Goal: Communication & Community: Answer question/provide support

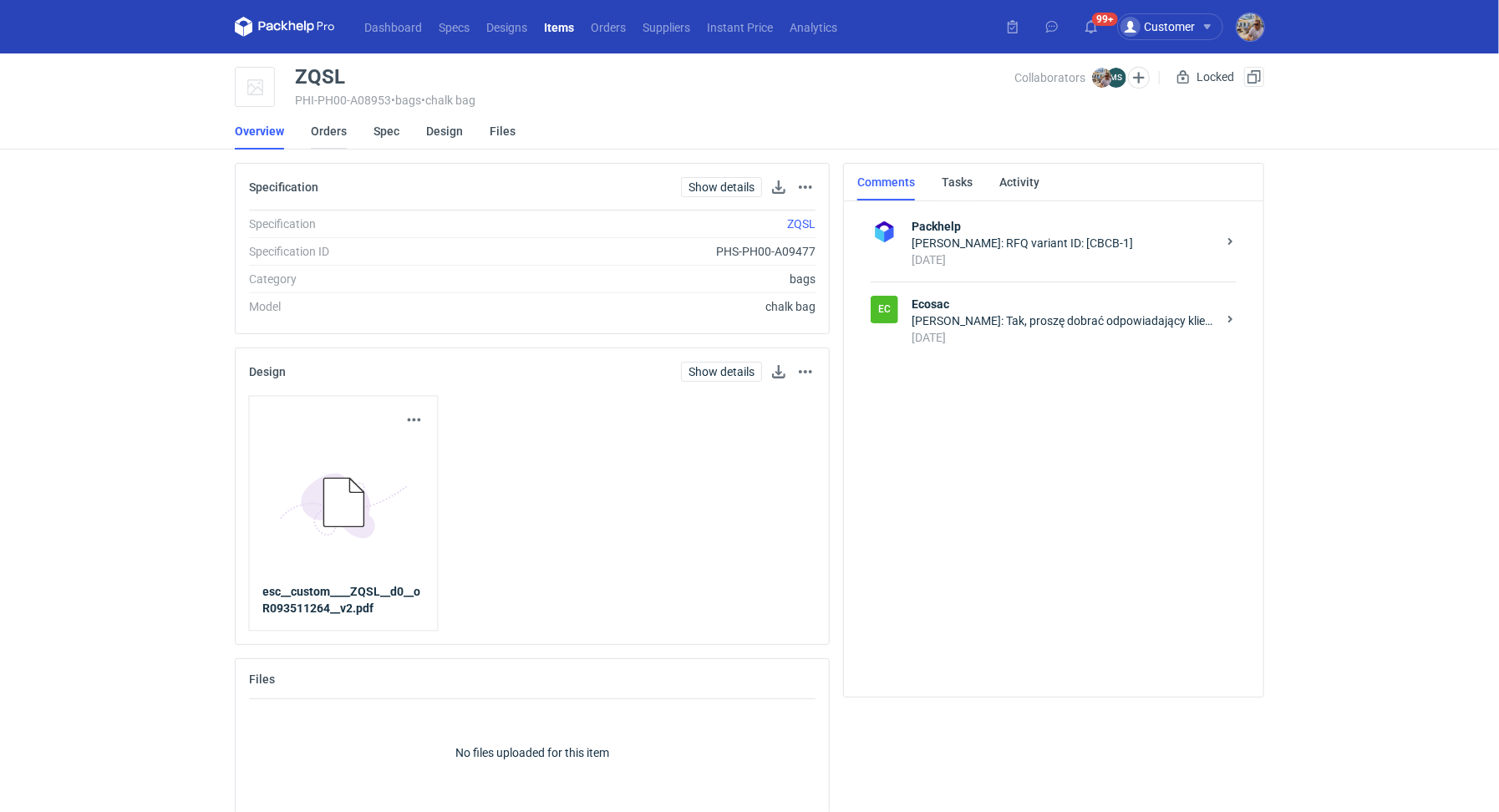
click at [344, 131] on link "Orders" at bounding box center [329, 130] width 36 height 37
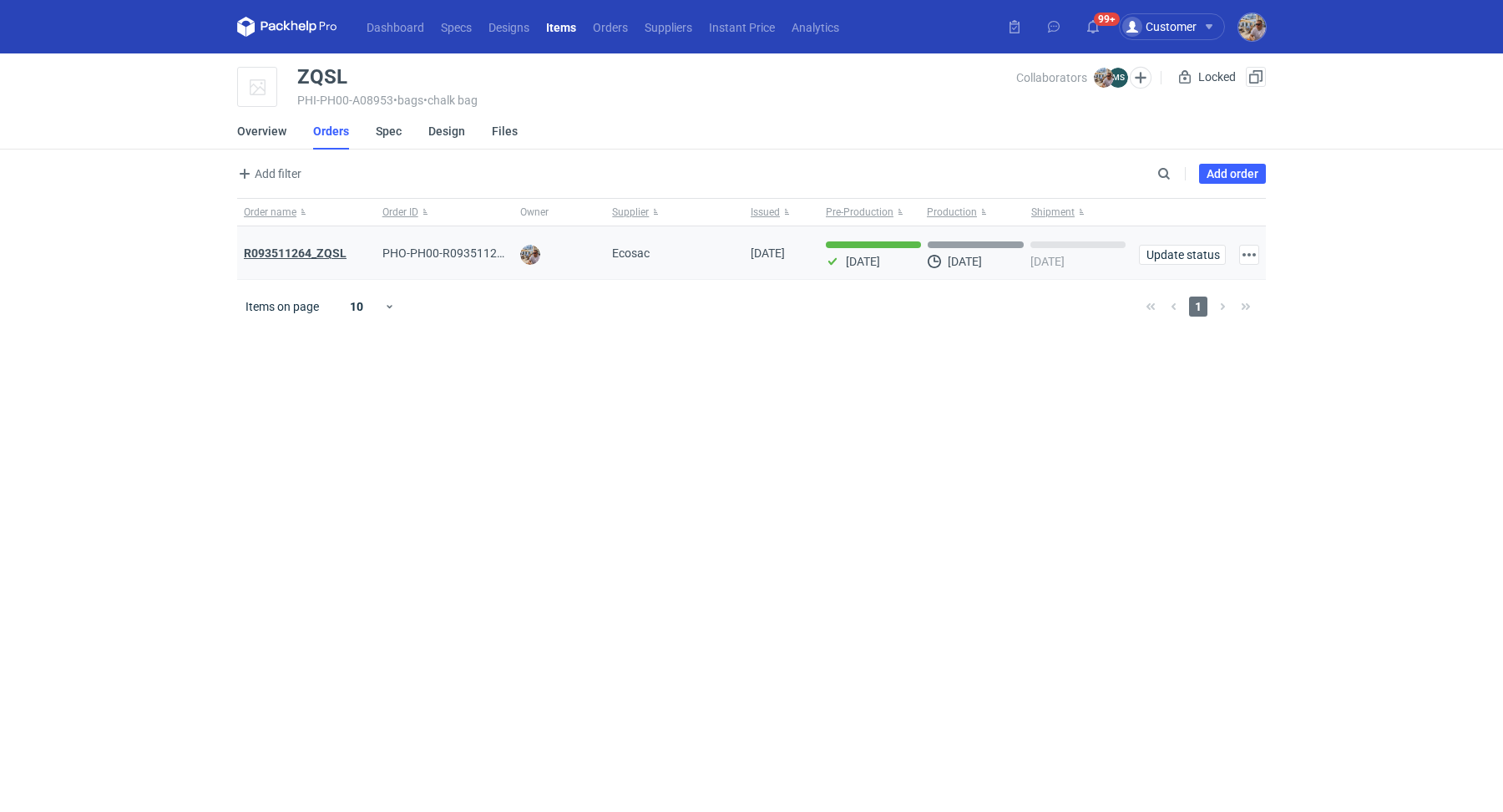
click at [330, 253] on strong "R093511264_ZQSL" at bounding box center [295, 253] width 103 height 13
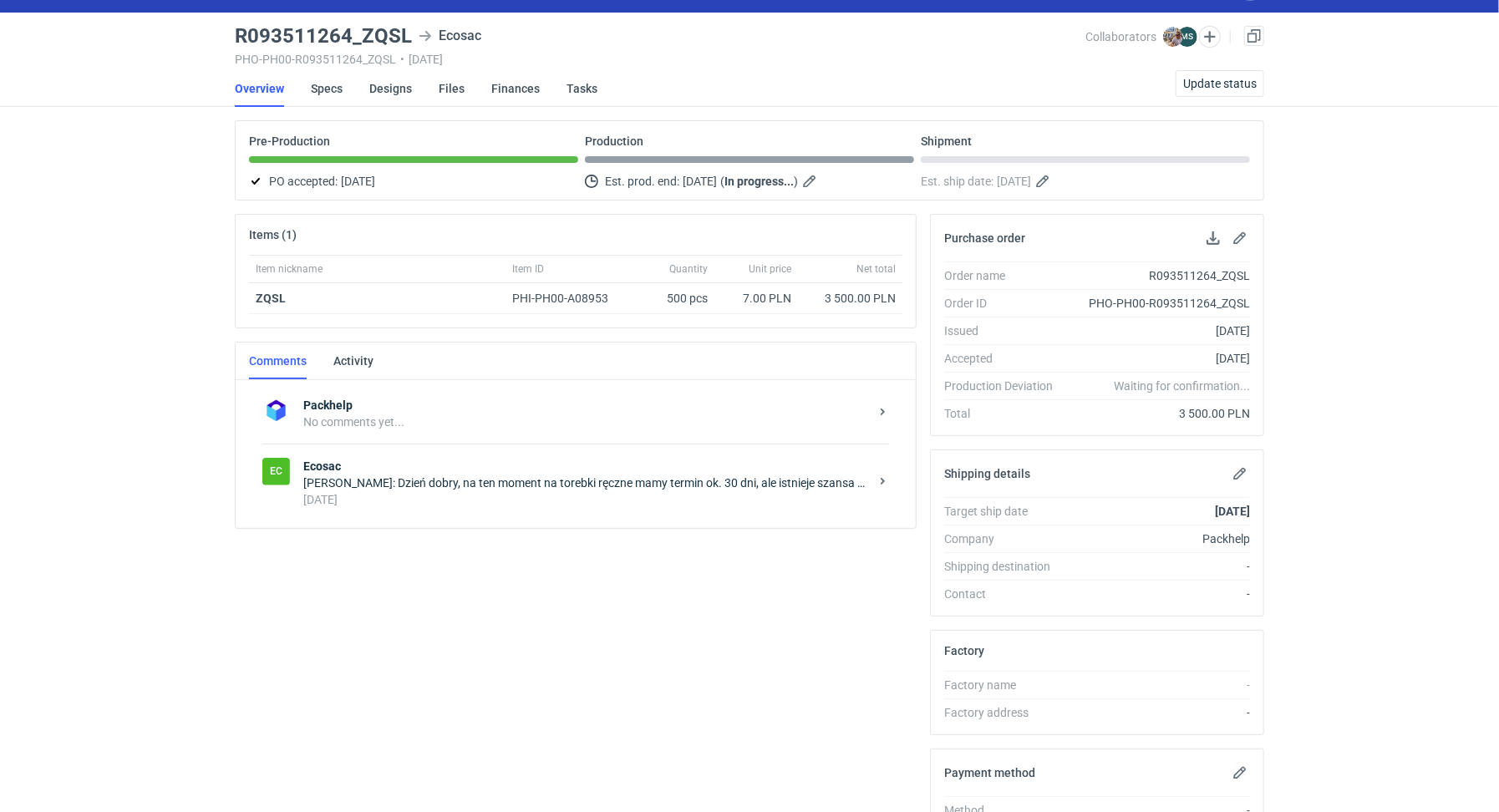
scroll to position [137, 0]
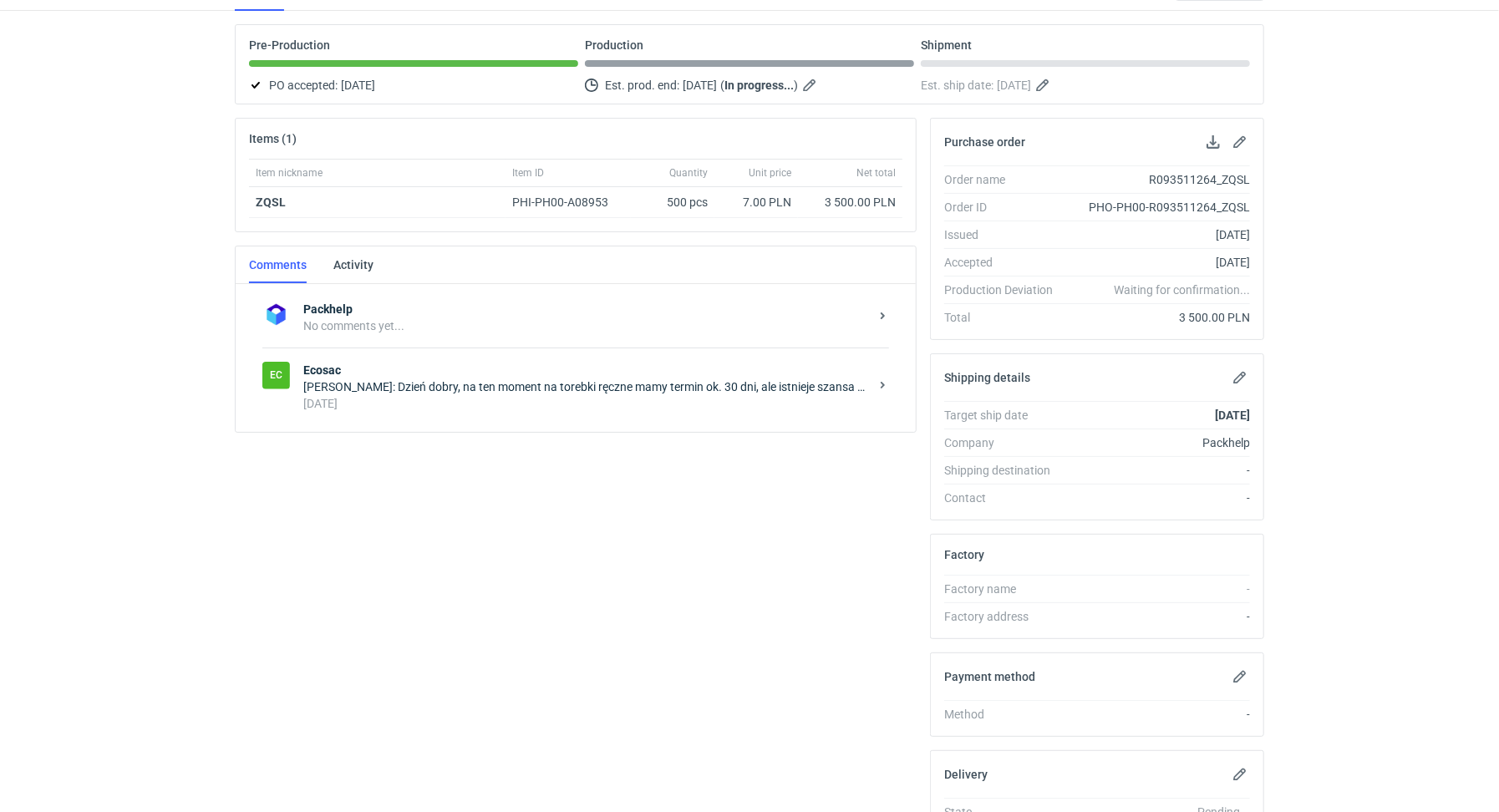
click at [513, 402] on div "3 days ago" at bounding box center [586, 404] width 566 height 17
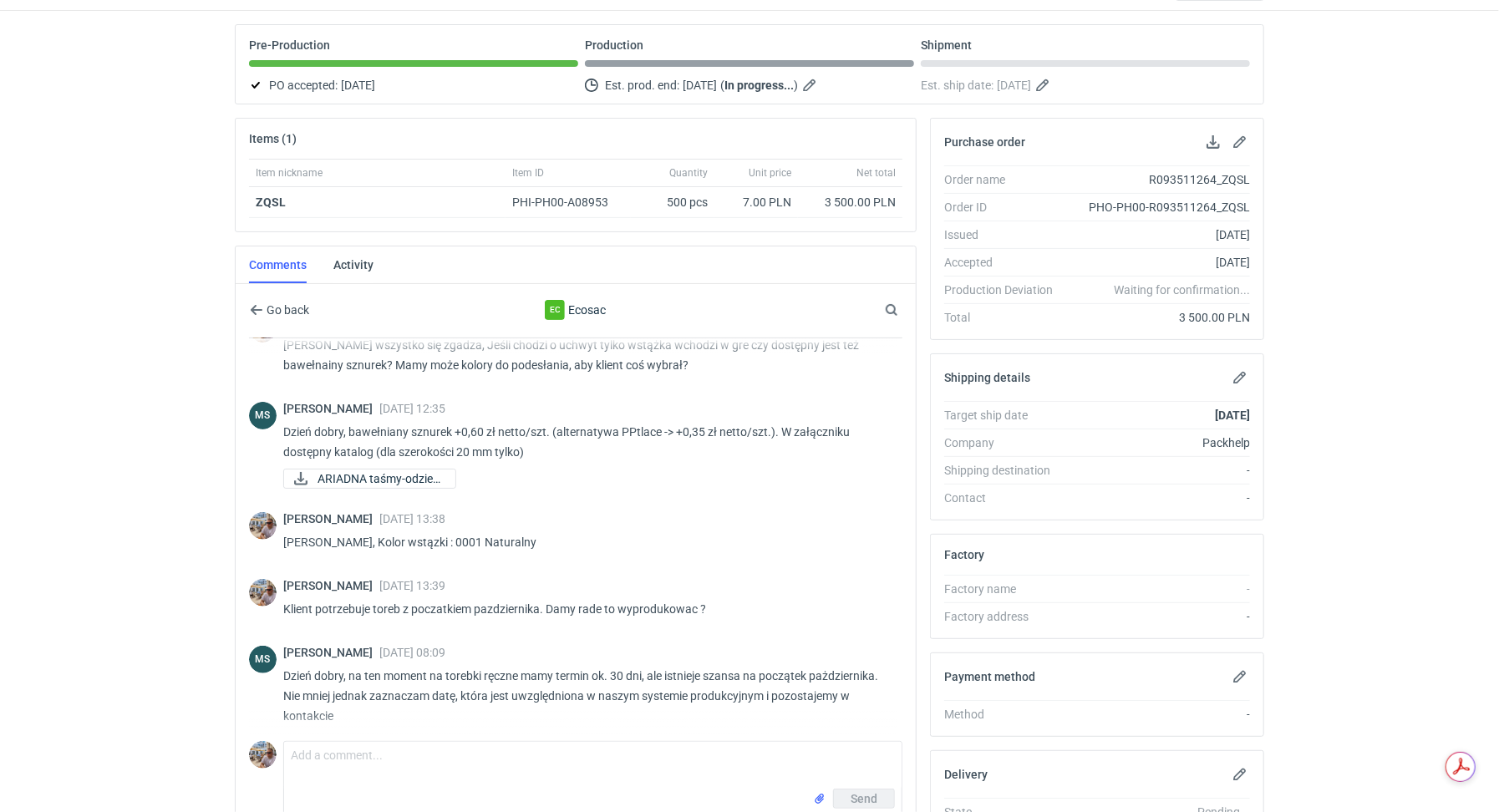
scroll to position [379, 0]
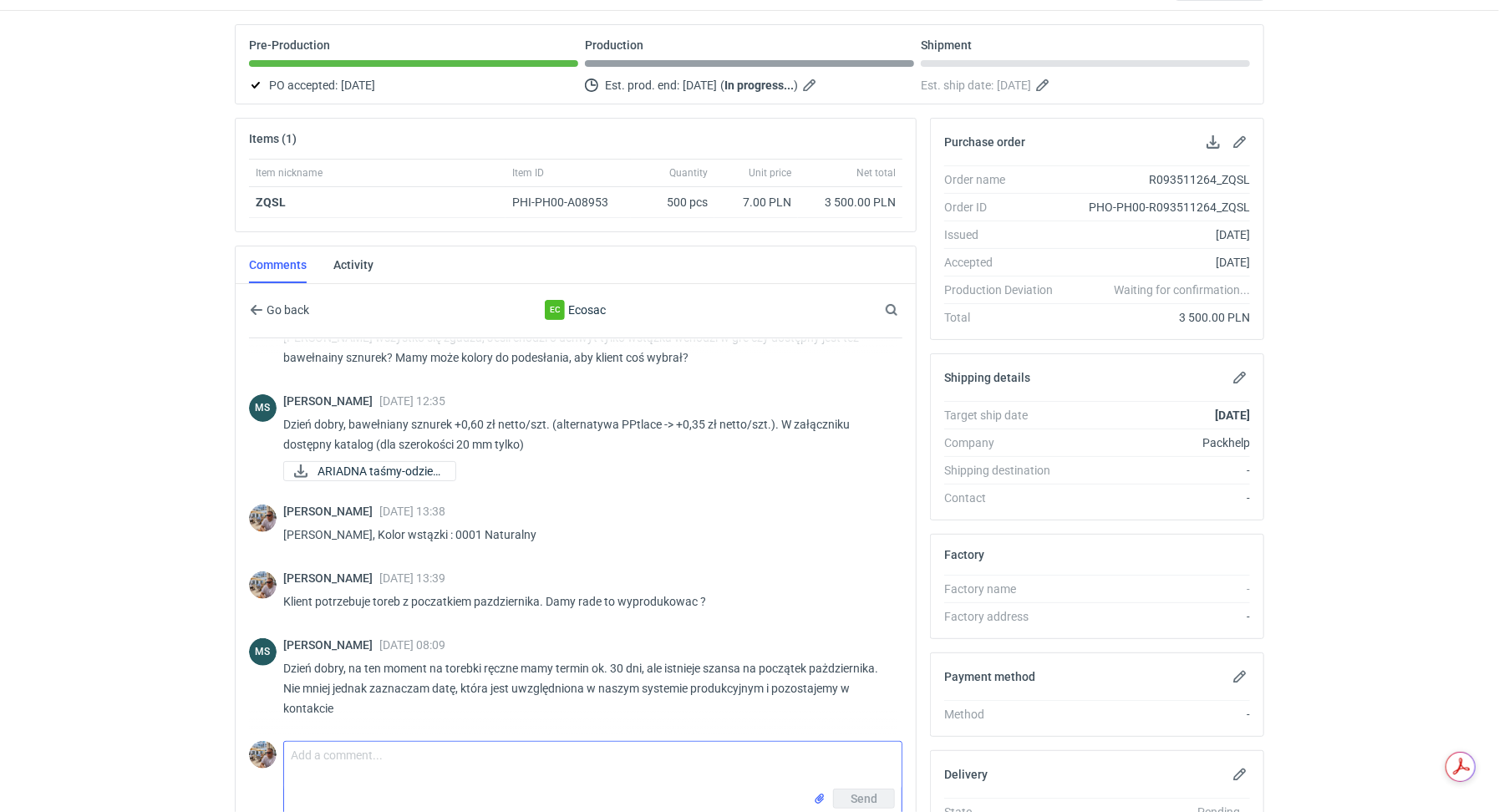
click at [412, 773] on textarea "Comment message" at bounding box center [592, 764] width 618 height 46
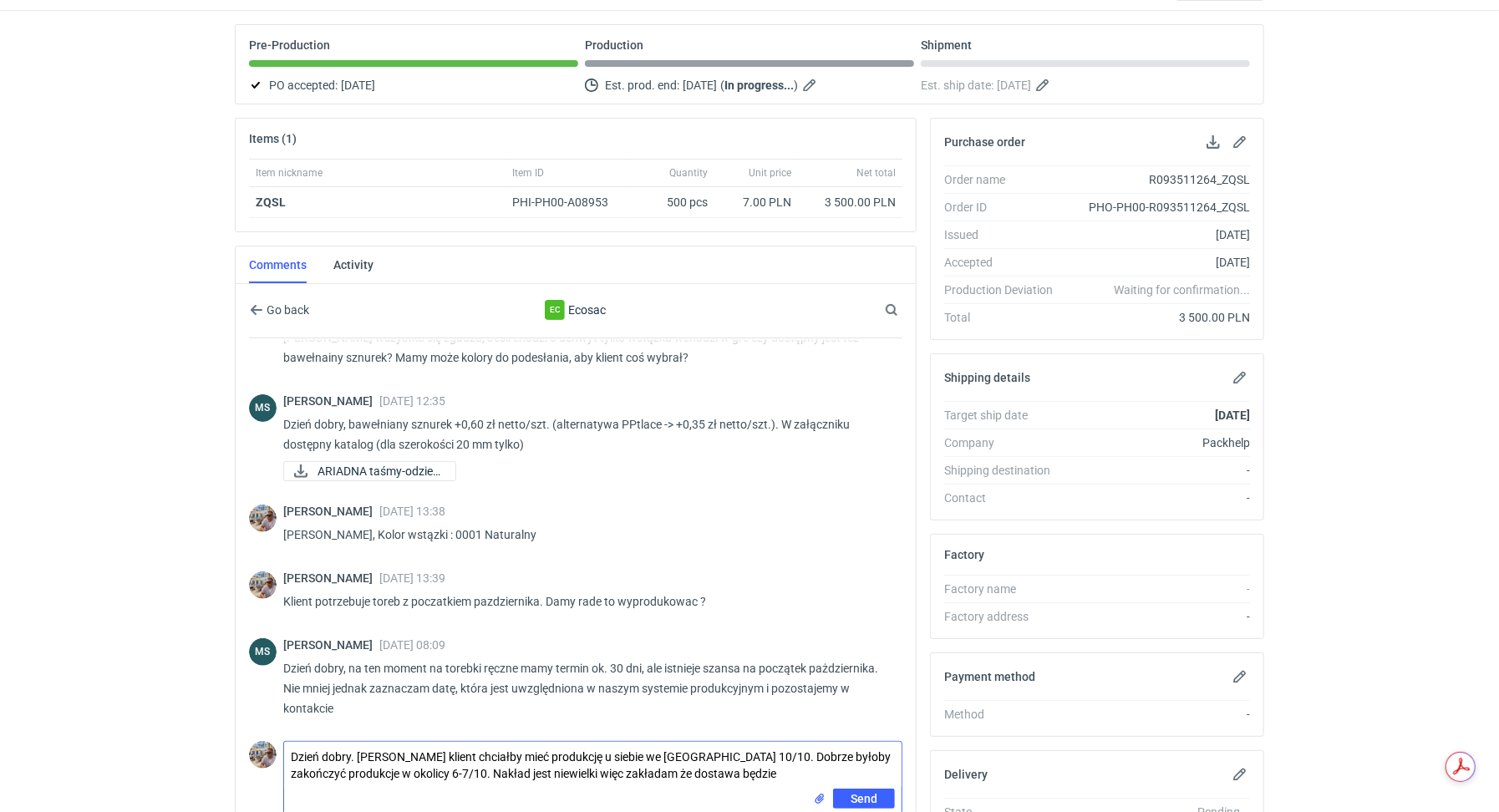
click at [813, 790] on input "file" at bounding box center [820, 799] width 13 height 18
click at [743, 777] on textarea "Dzień dobry. Panie Michale klient chciałby mieć produkcję u siebie we Francji 1…" at bounding box center [592, 764] width 618 height 46
type textarea "Dzień dobry. Panie Michale klient chciałby mieć produkcję u siebie we Francji 1…"
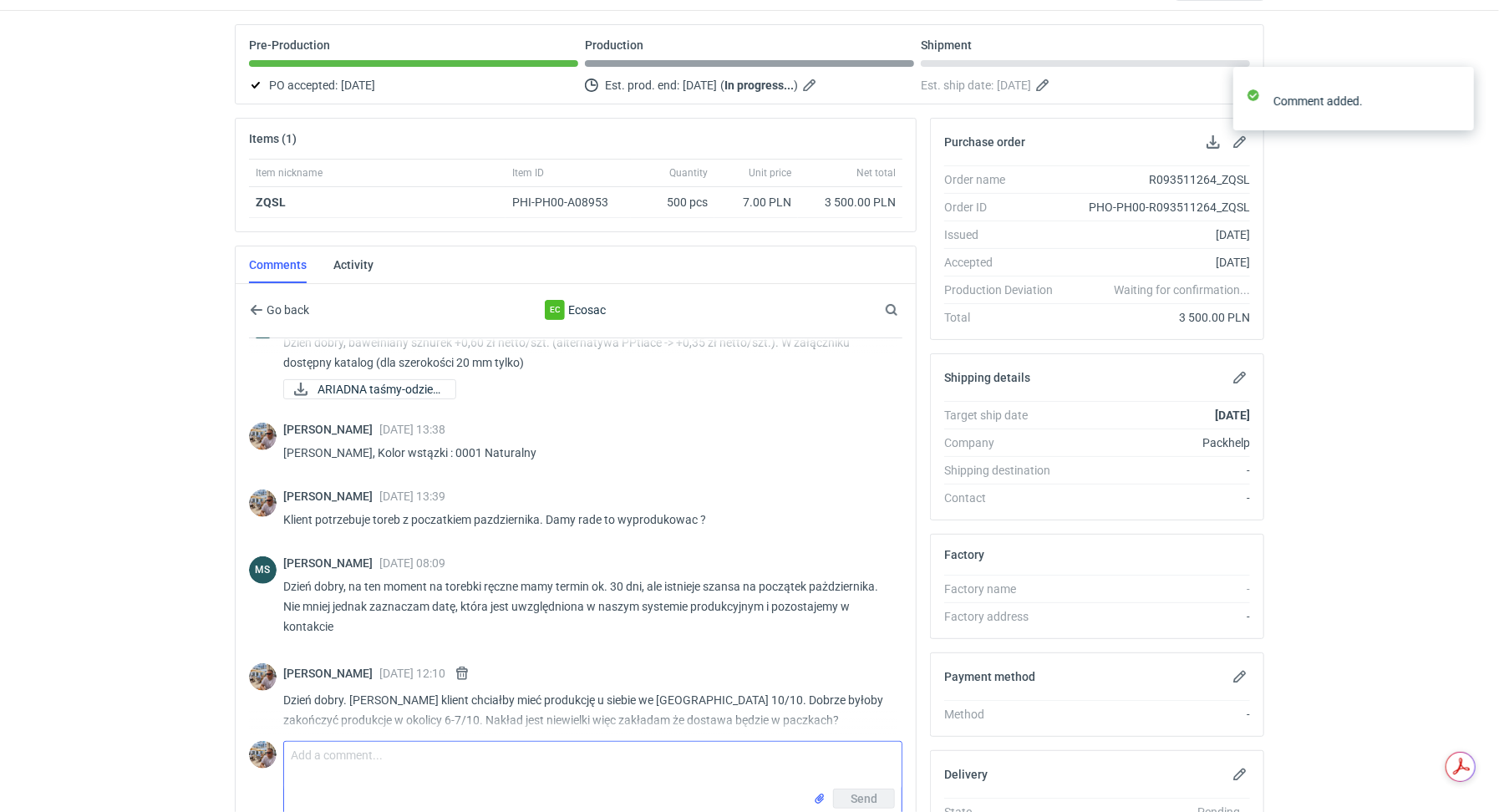
scroll to position [473, 0]
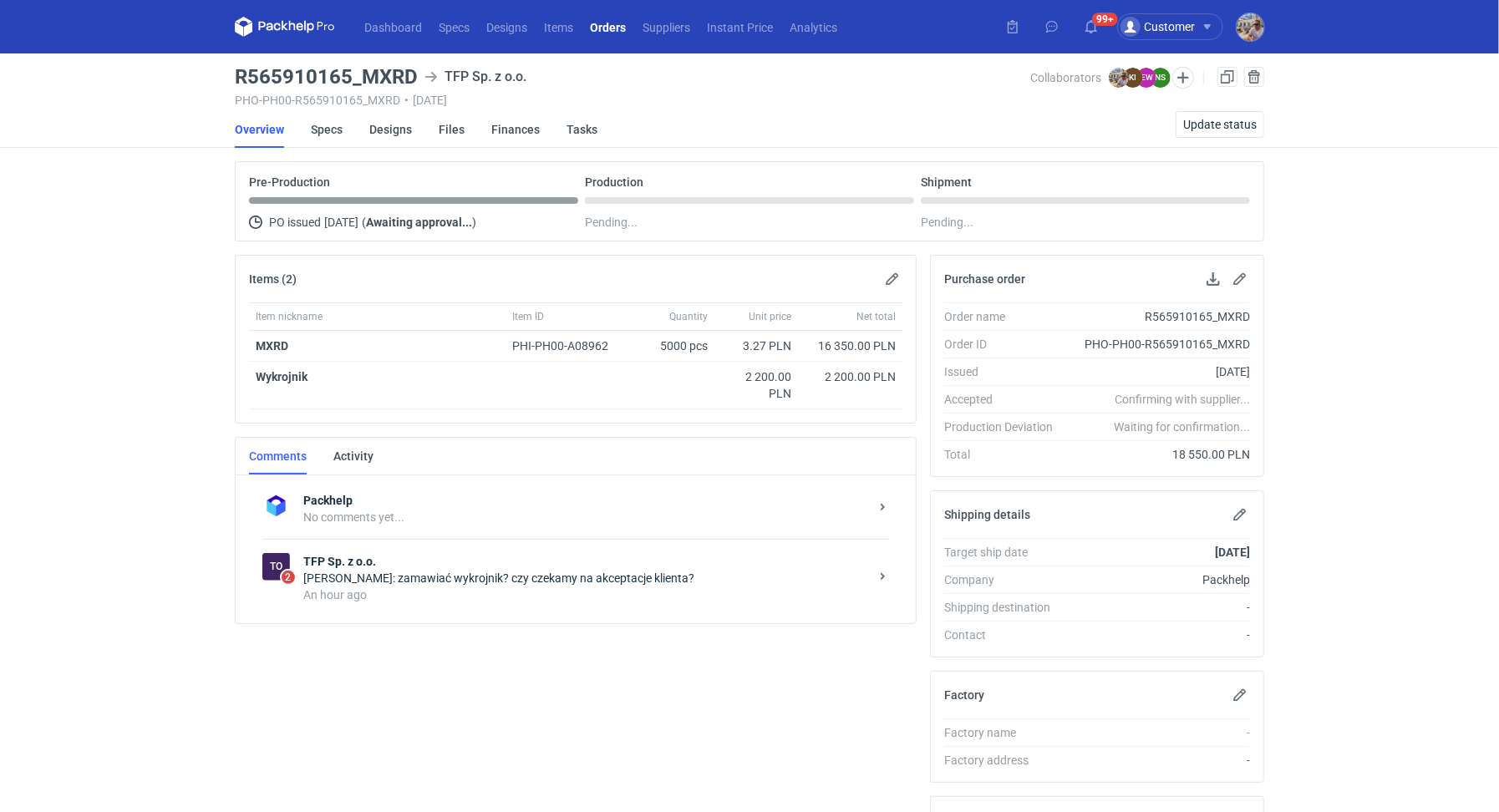
click at [498, 561] on strong "TFP Sp. z o.o." at bounding box center [586, 561] width 566 height 17
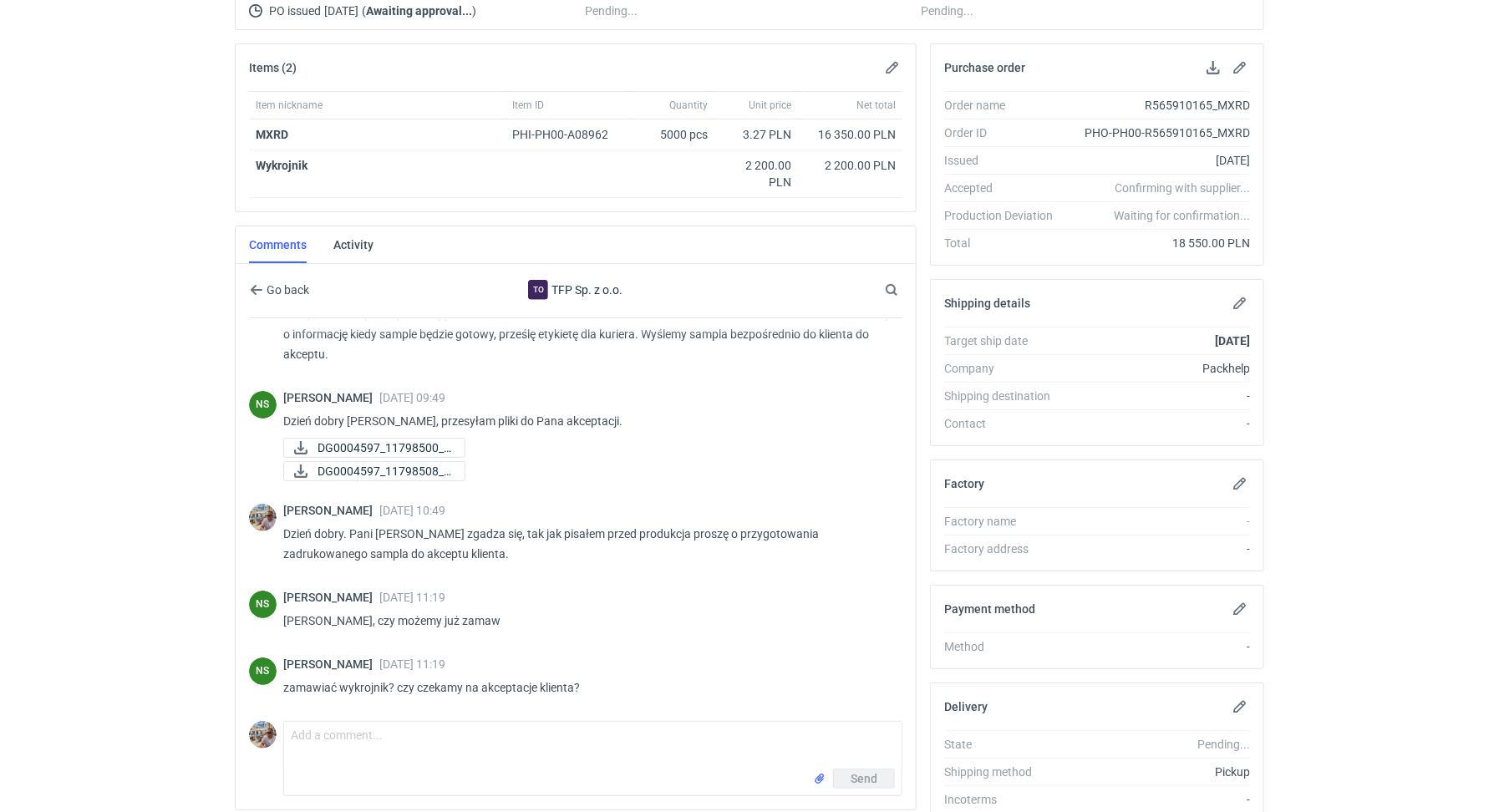
scroll to position [278, 0]
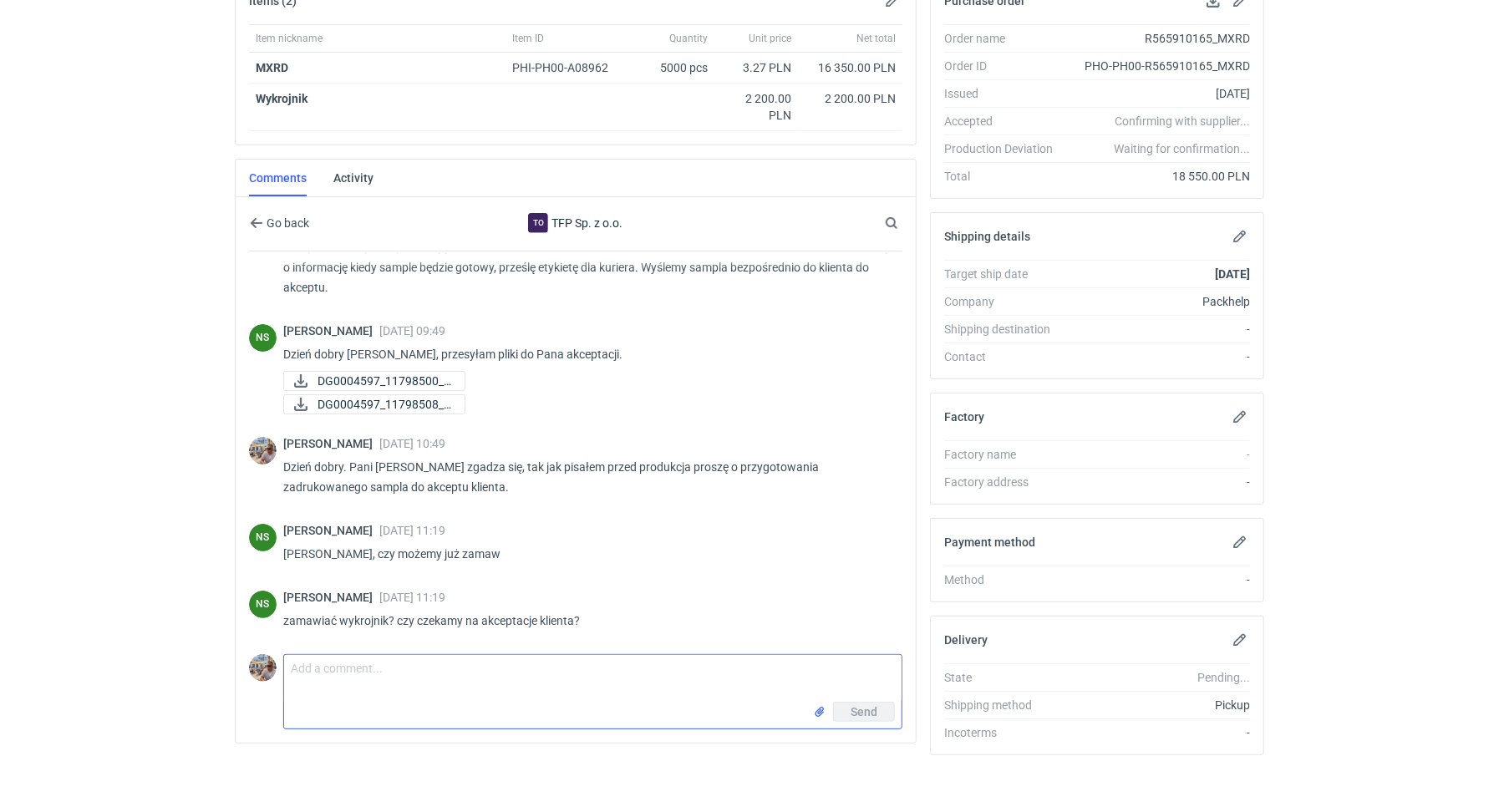
click at [385, 672] on textarea "Comment message" at bounding box center [592, 678] width 618 height 46
type textarea "Z"
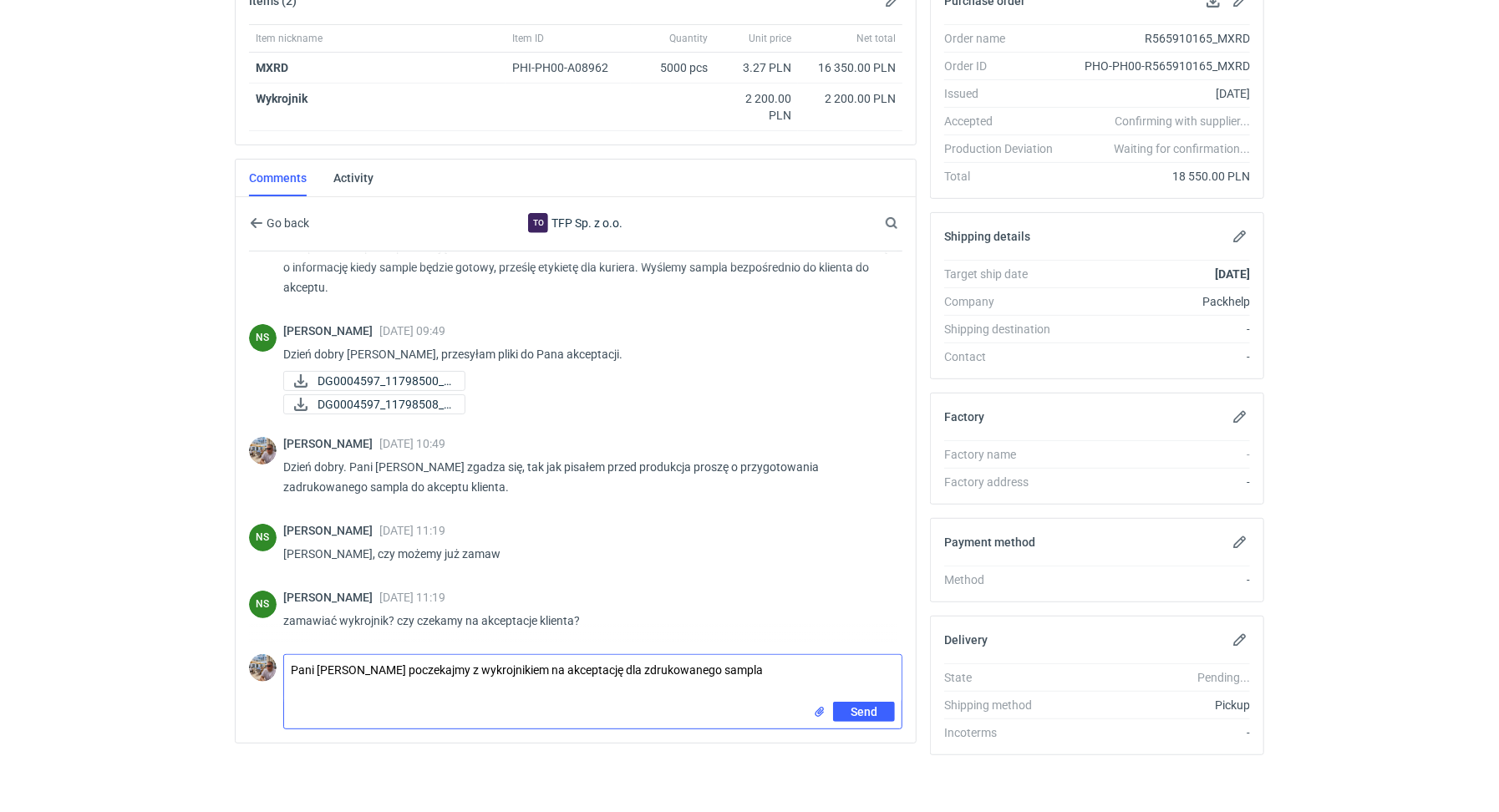
type textarea "Pani Natalio poczekajmy z wykrojnikiem na akceptację dla zdrukowanego sampla"
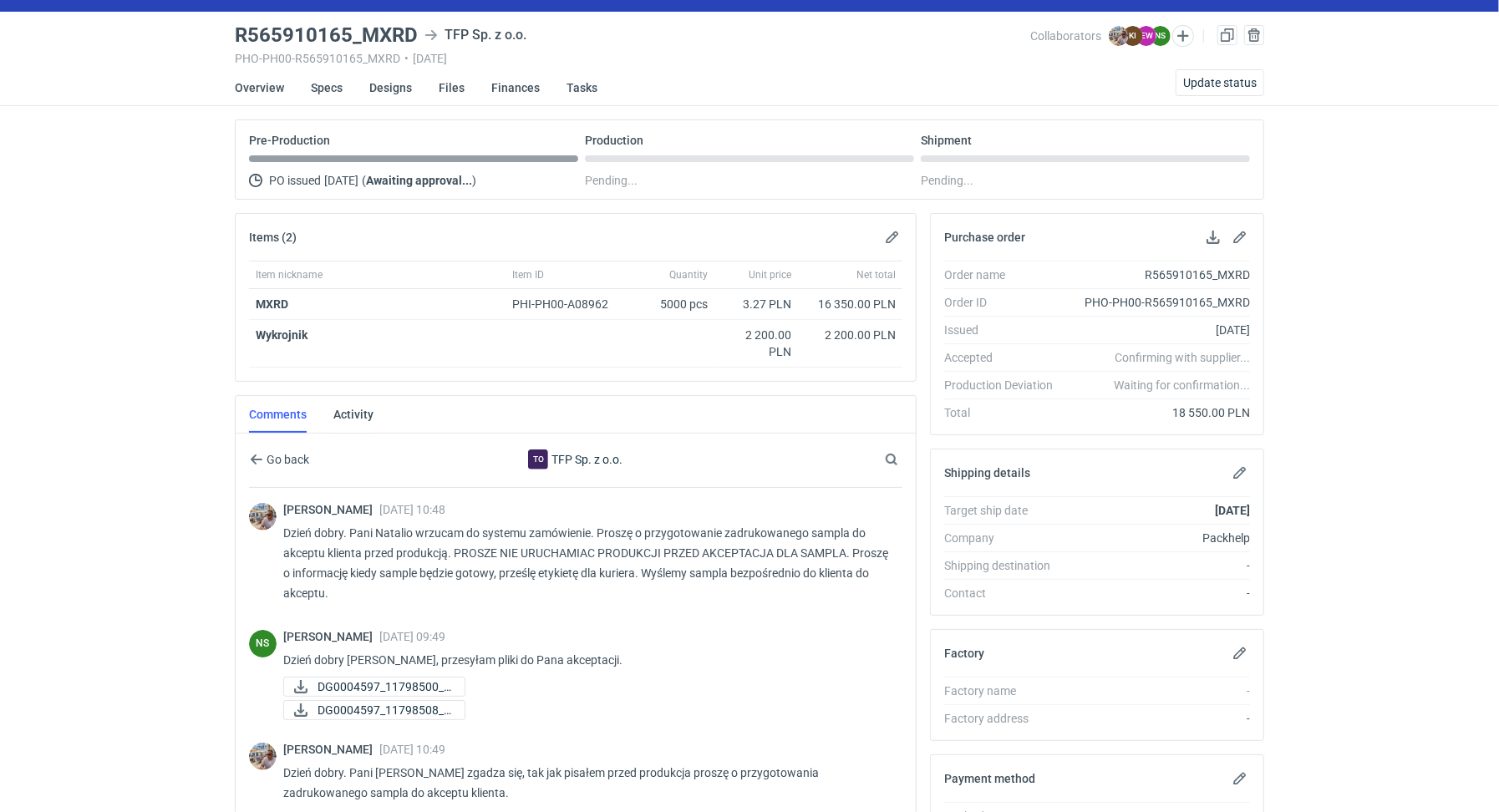
scroll to position [0, 0]
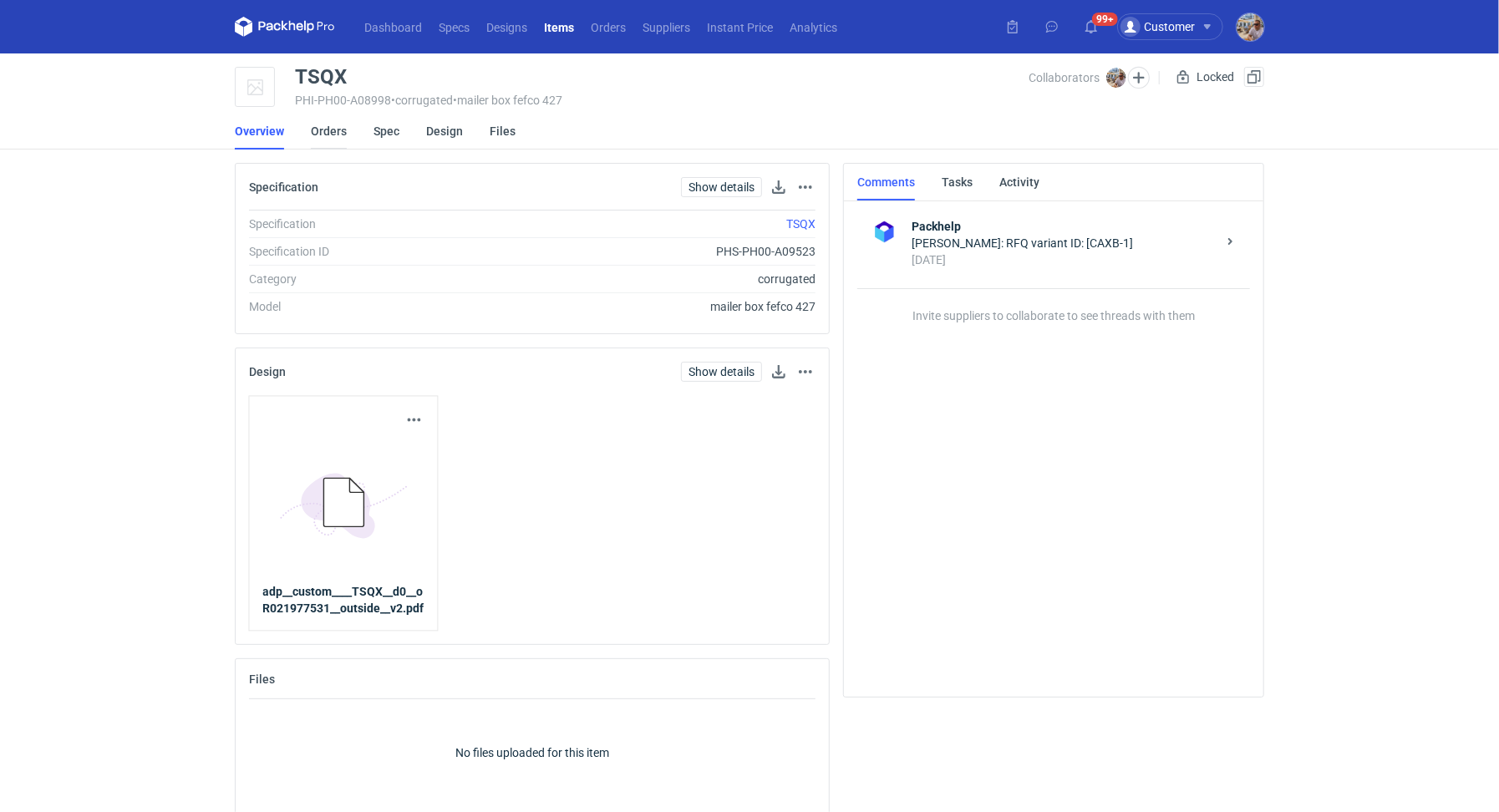
click at [337, 126] on link "Orders" at bounding box center [329, 130] width 36 height 37
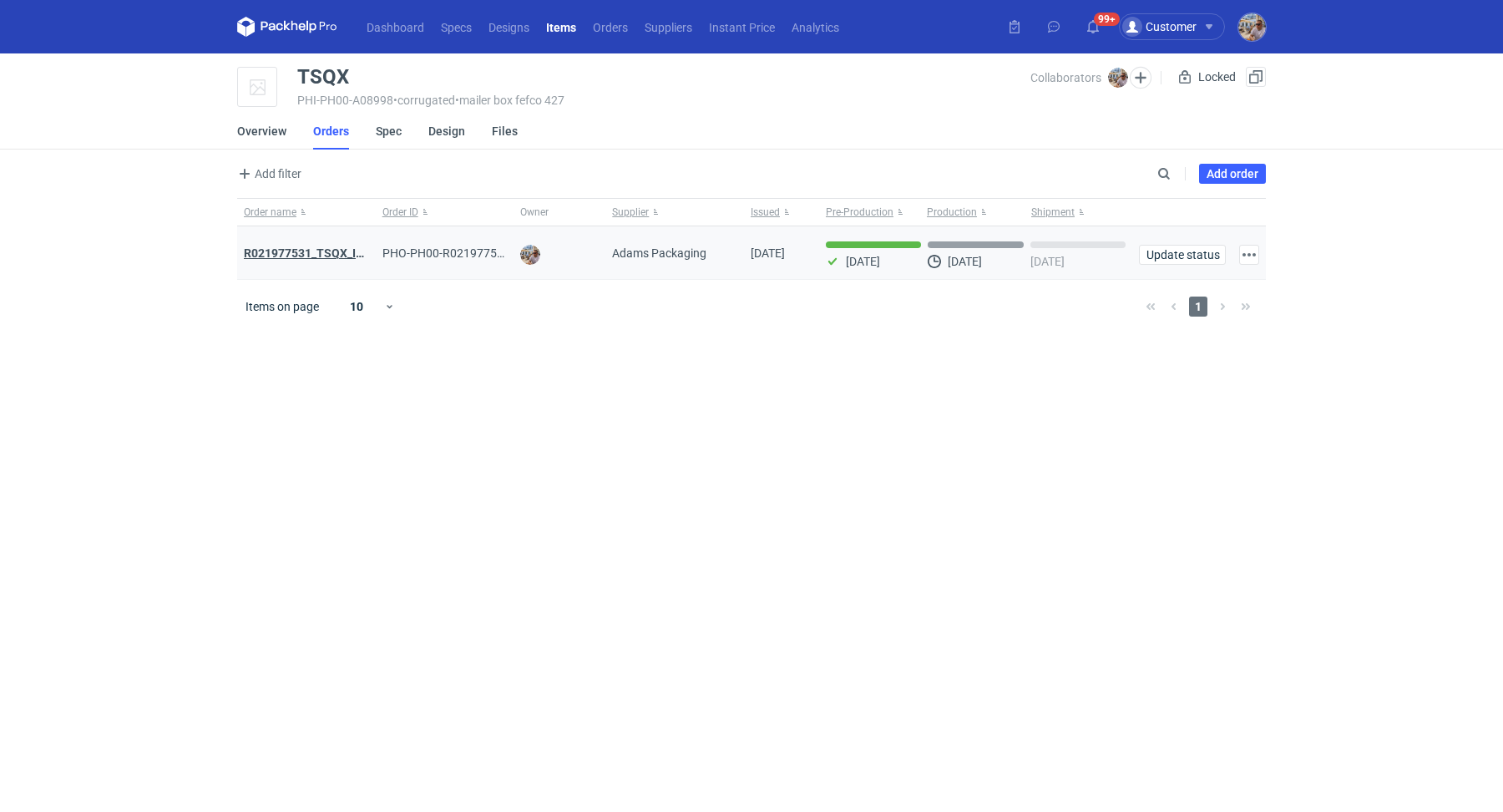
click at [302, 249] on strong "R021977531_TSQX_IDUW" at bounding box center [312, 253] width 137 height 13
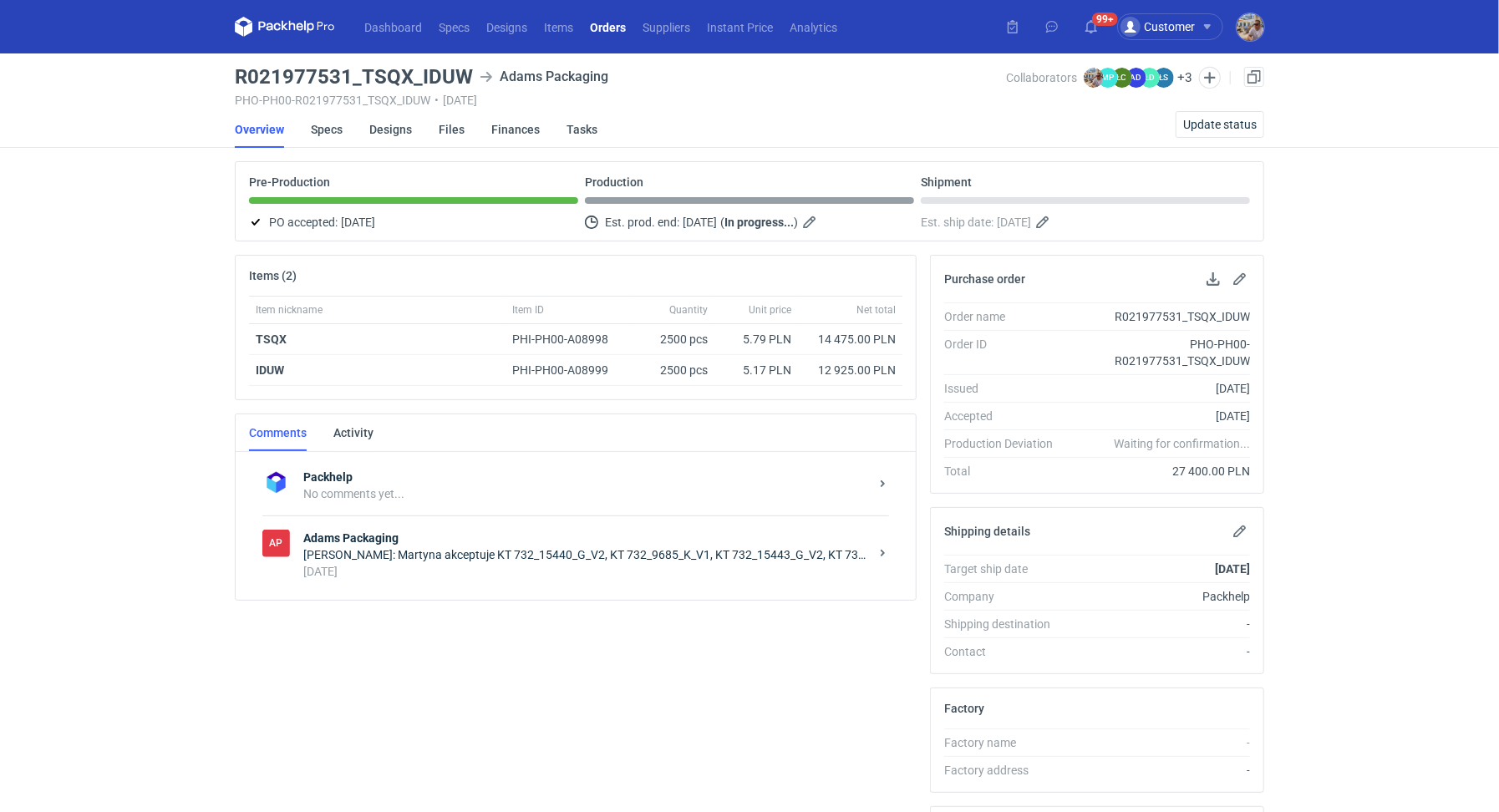
click at [486, 581] on div "AP Adams Packaging Michał Palasek: Martyna akceptuje KT 732_15440_G_V2, KT 732_…" at bounding box center [575, 554] width 627 height 78
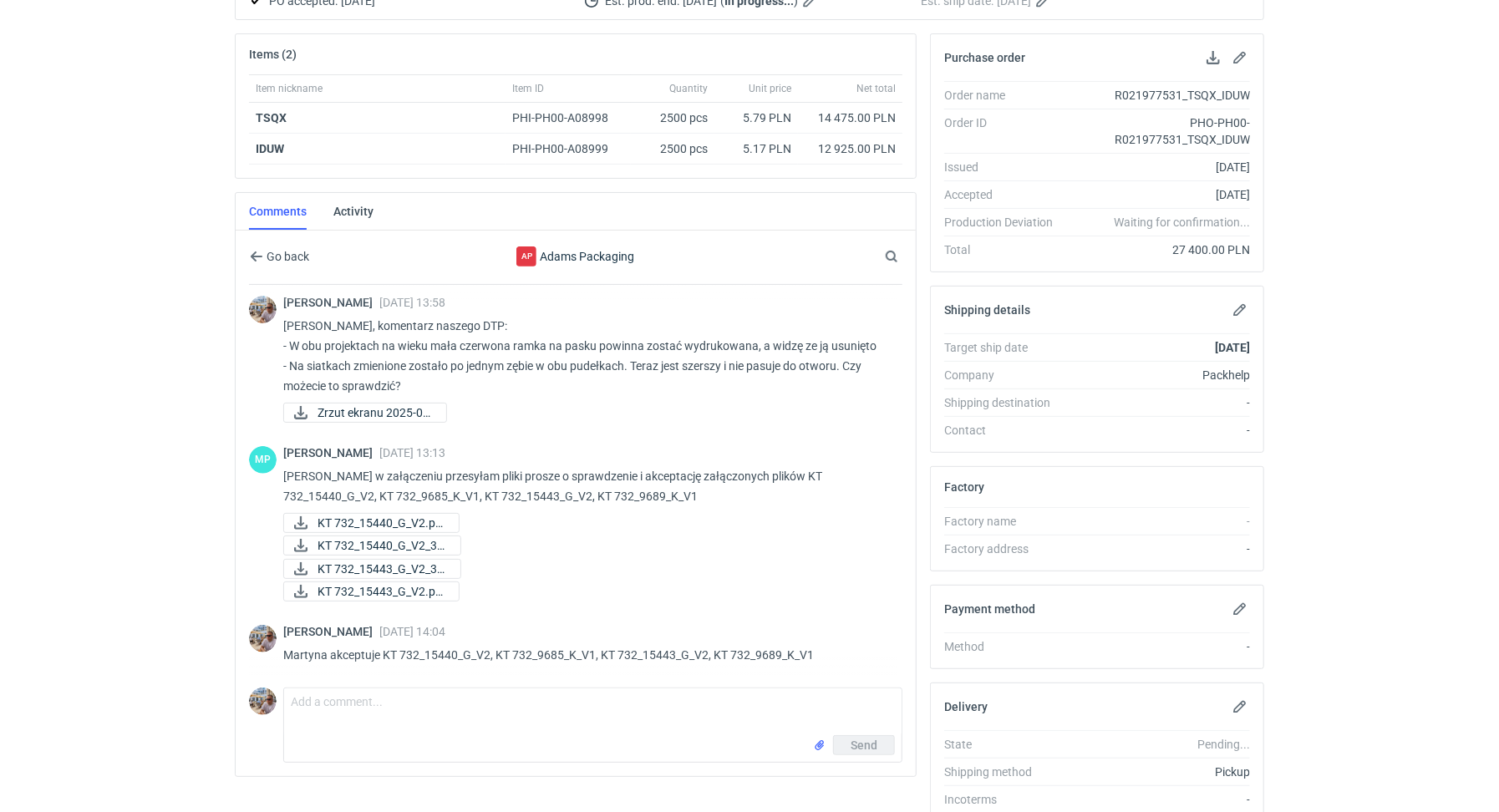
scroll to position [288, 0]
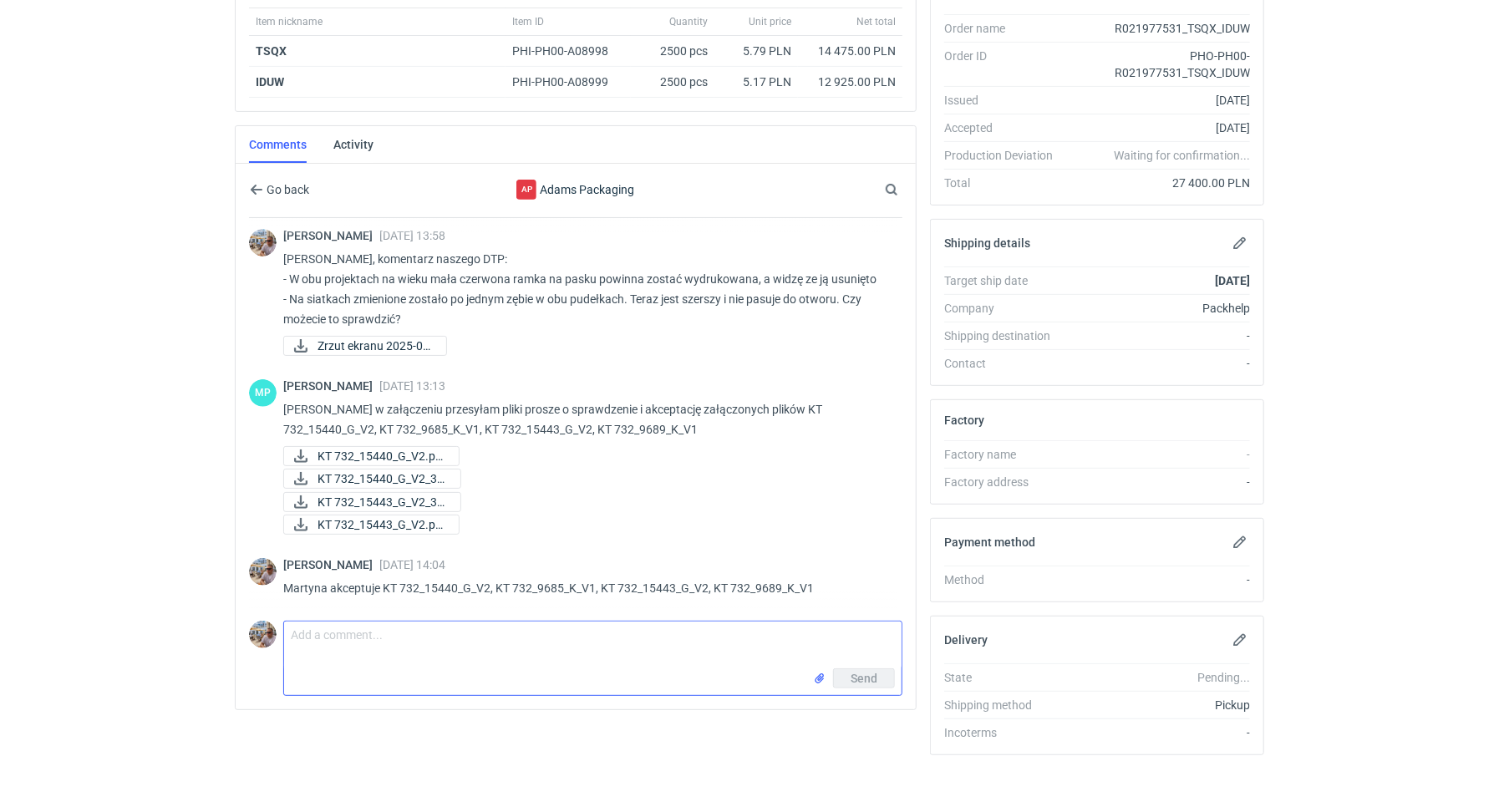
click at [403, 629] on textarea "Comment message" at bounding box center [592, 644] width 618 height 46
type textarea "M"
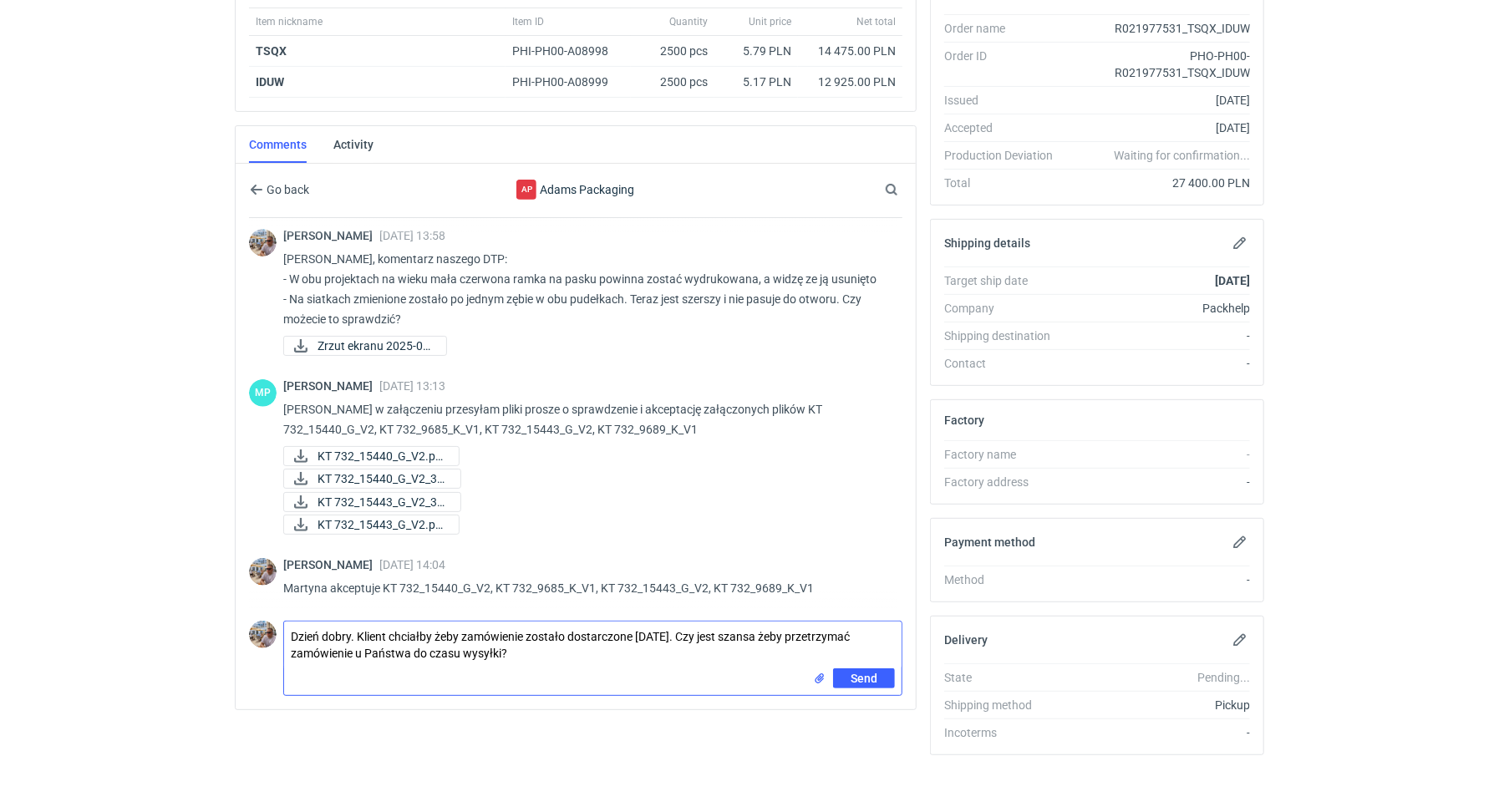
type textarea "Dzień dobry. Klient chciałby żeby zamówienie zostało dostarczone po 20/10. Czy …"
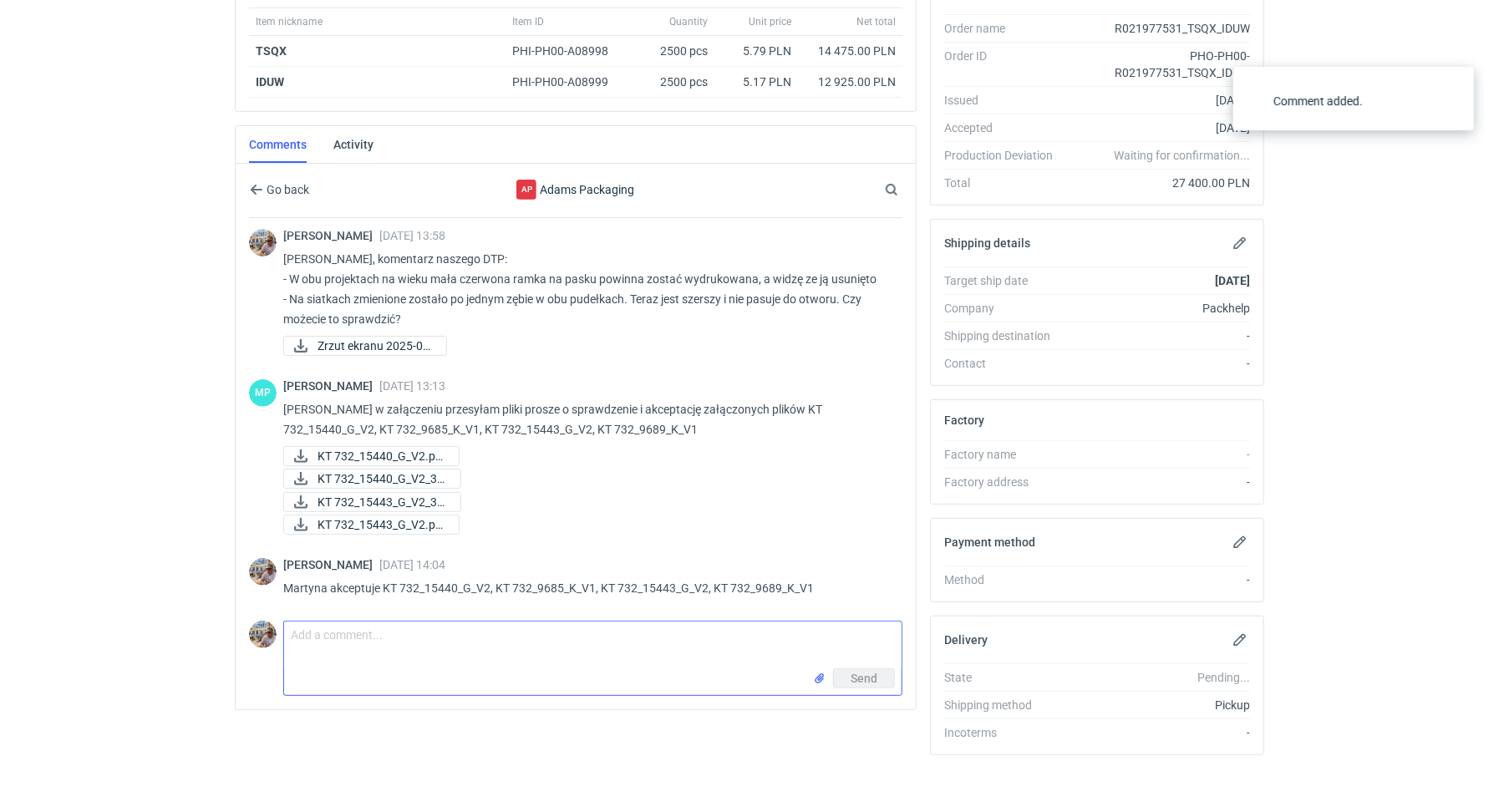
scroll to position [430, 0]
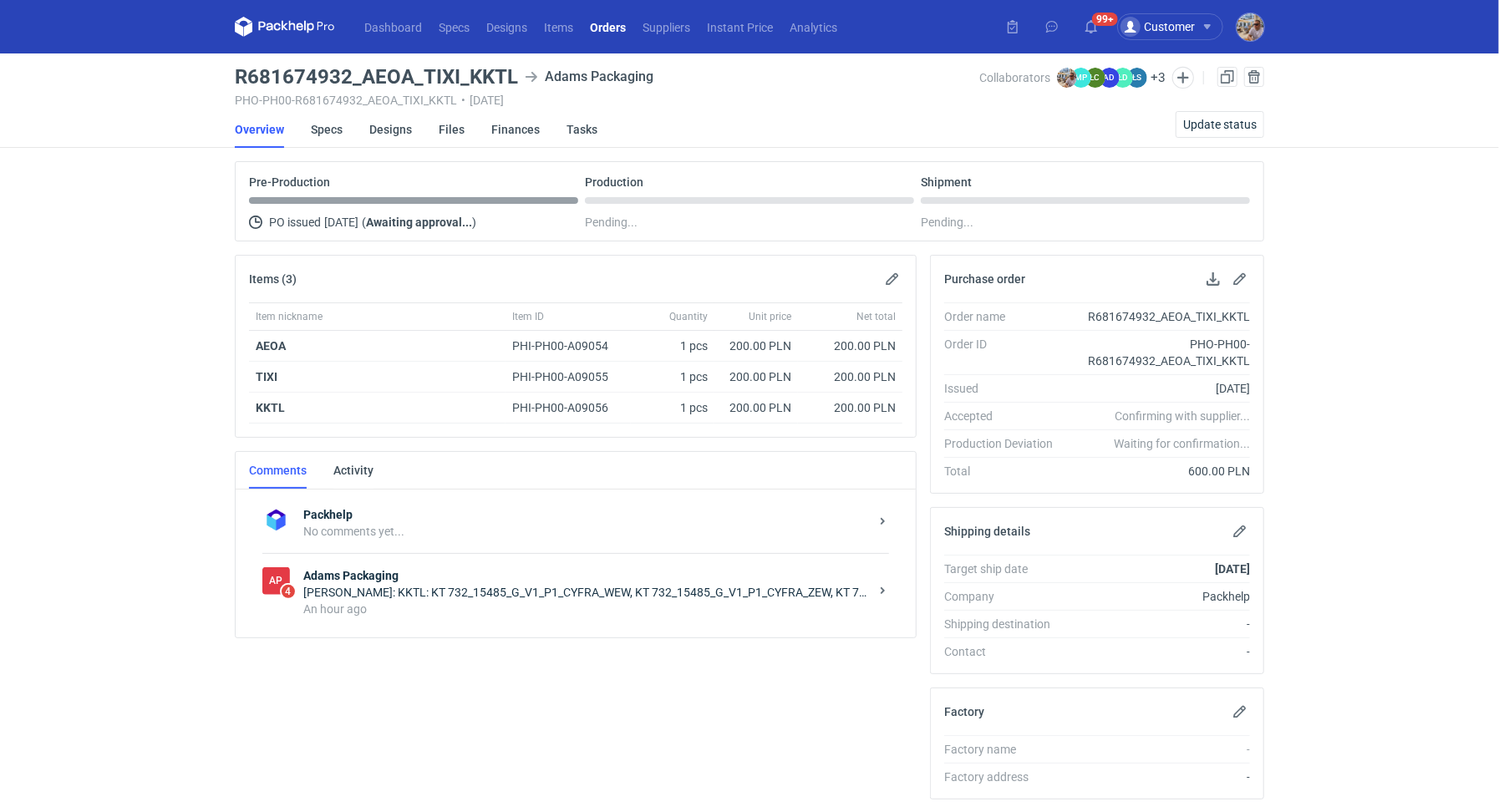
click at [540, 569] on strong "Adams Packaging" at bounding box center [586, 576] width 566 height 17
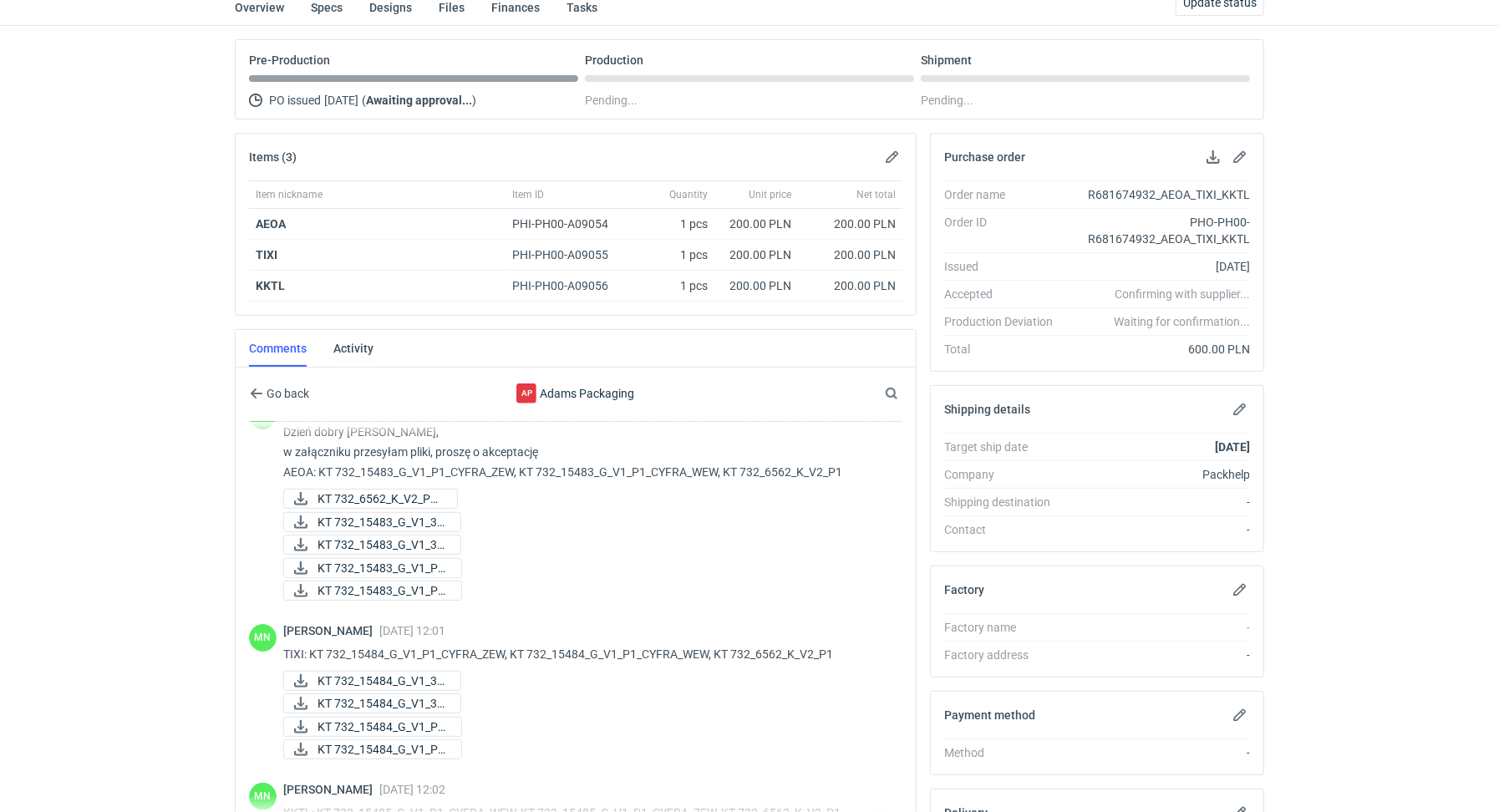
scroll to position [168, 0]
click at [400, 496] on span "KT 732_6562_K_V2_P1...." at bounding box center [380, 499] width 126 height 18
click at [394, 513] on span "KT 732_15483_G_V1_3D..." at bounding box center [382, 522] width 130 height 18
click at [391, 537] on span "KT 732_15483_G_V1_3D..." at bounding box center [382, 544] width 130 height 18
click at [389, 560] on span "KT 732_15483_G_V1_P1..." at bounding box center [383, 568] width 131 height 18
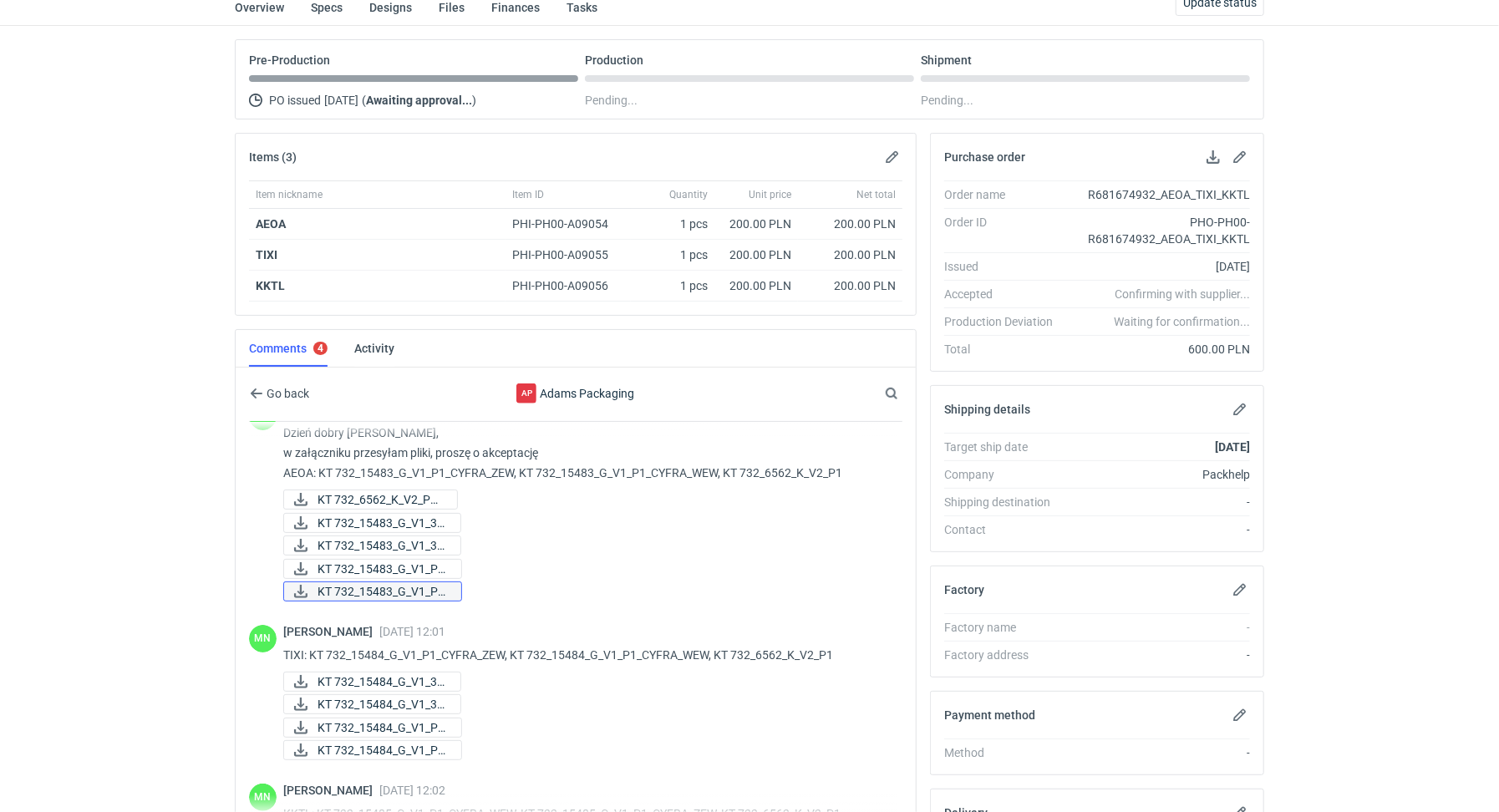
click at [390, 582] on span "KT 732_15483_G_V1_P1..." at bounding box center [383, 591] width 131 height 18
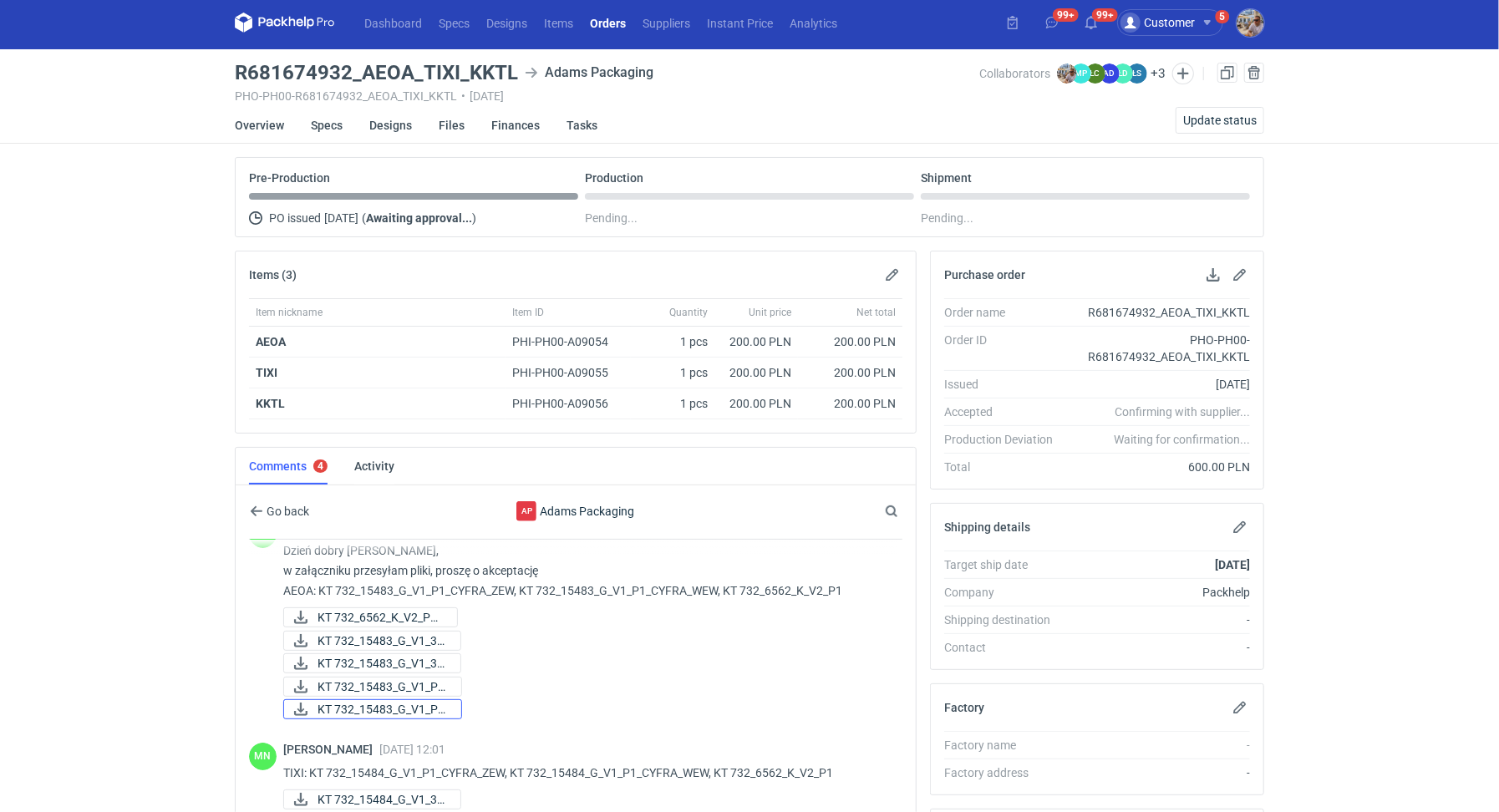
scroll to position [0, 0]
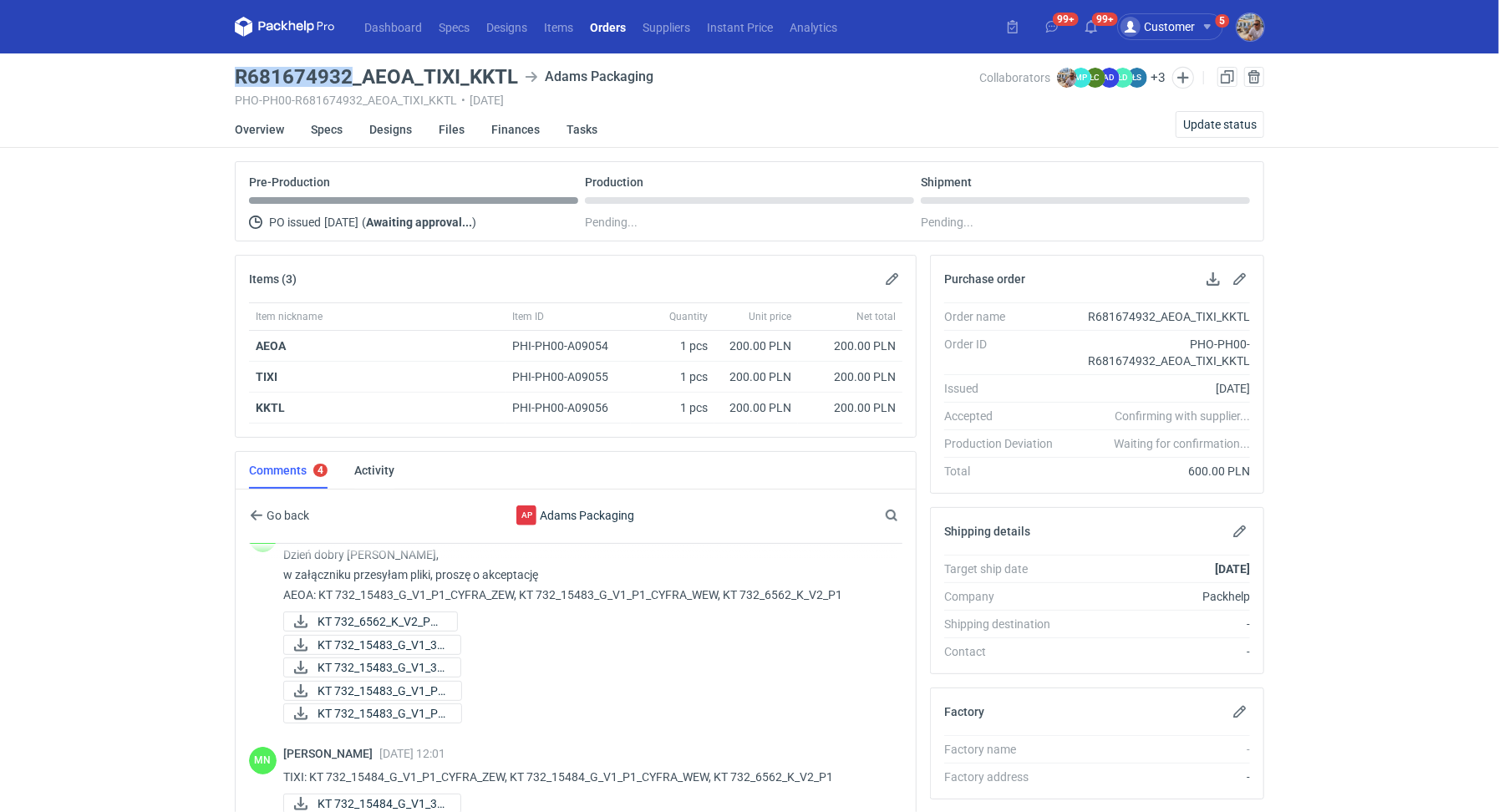
drag, startPoint x: 347, startPoint y: 77, endPoint x: 226, endPoint y: 68, distance: 121.3
click at [226, 68] on div "Dashboard Specs Designs Items Orders Suppliers Instant Price Analytics 99+ 99+ …" at bounding box center [749, 406] width 1499 height 812
copy h3 "R681674932"
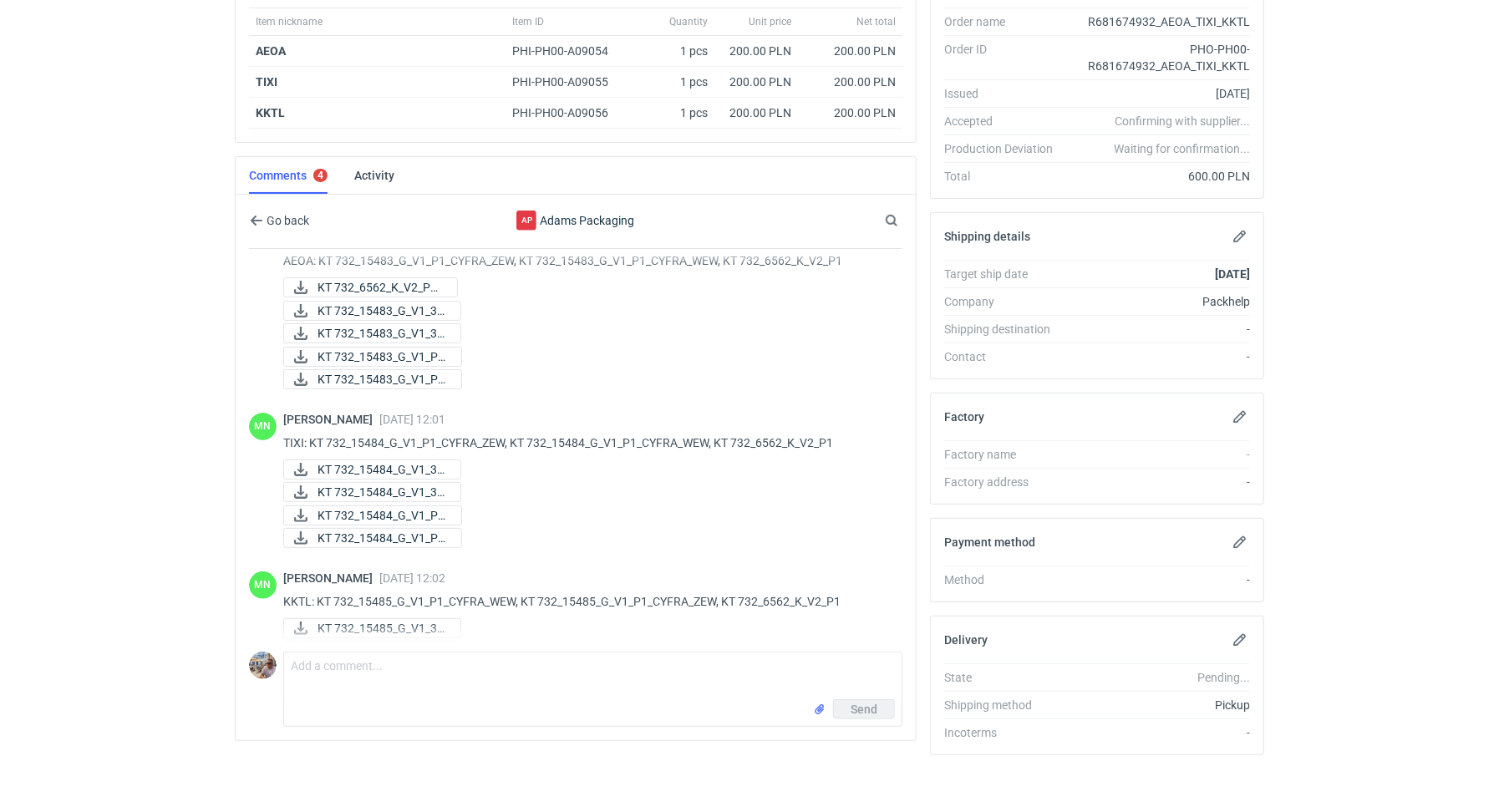
scroll to position [304, 0]
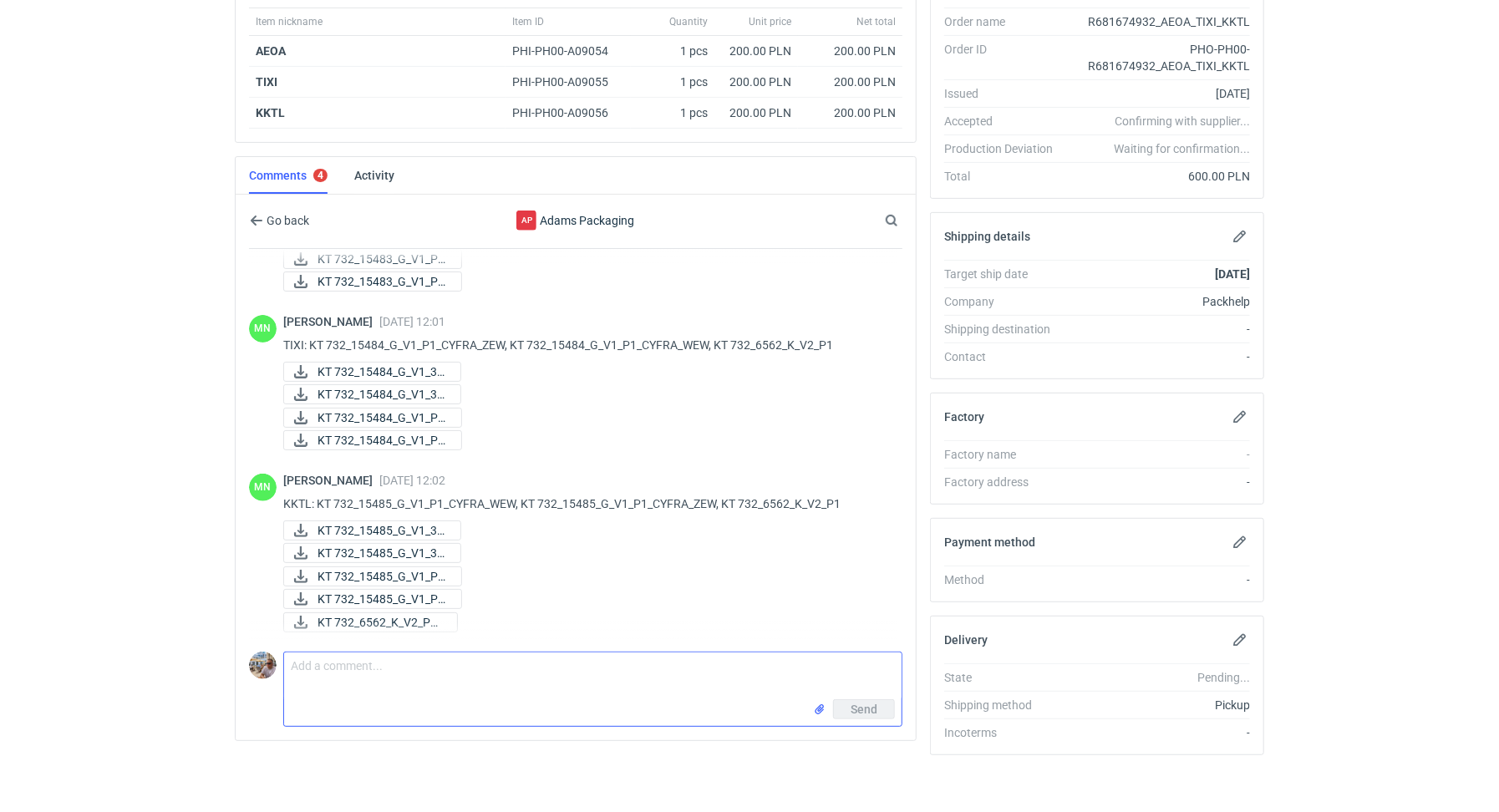
click at [294, 689] on textarea "Comment message" at bounding box center [592, 675] width 618 height 46
click at [307, 680] on textarea "Comment message" at bounding box center [592, 675] width 618 height 46
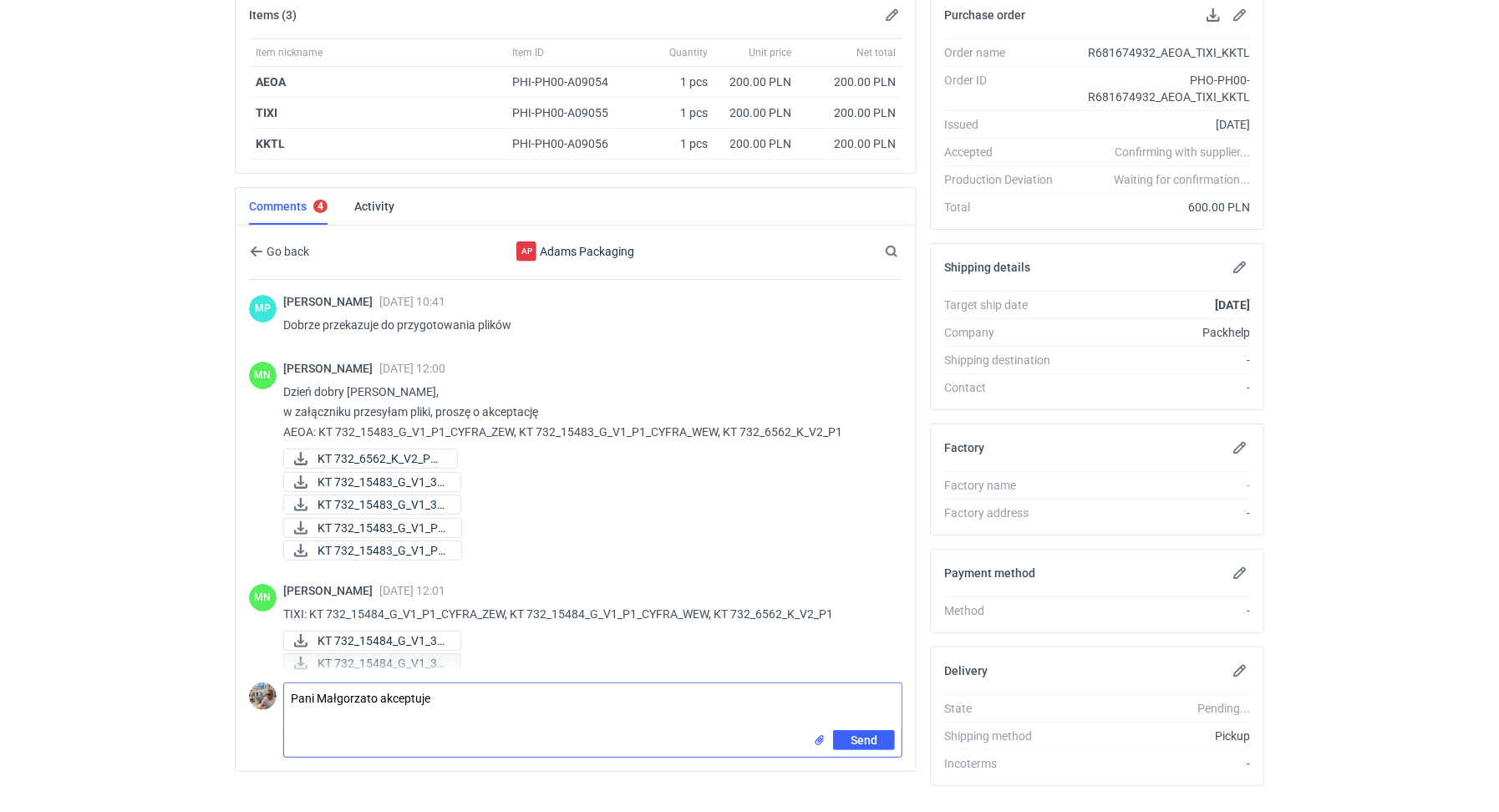
scroll to position [0, 0]
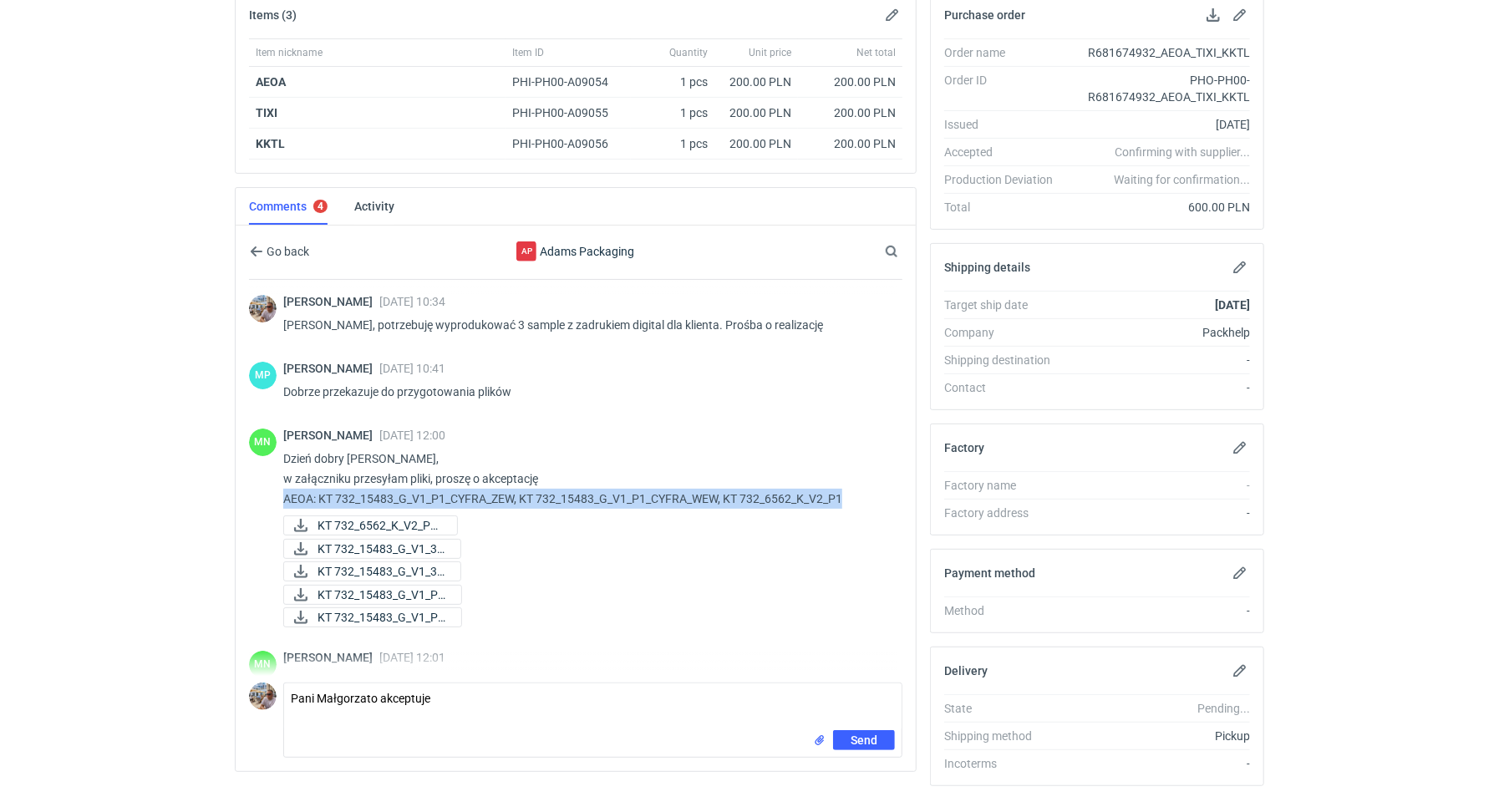
drag, startPoint x: 277, startPoint y: 492, endPoint x: 858, endPoint y: 495, distance: 581.0
click at [858, 495] on div "MN [PERSON_NAME] [DATE] 12:00 Dzień dobry [PERSON_NAME], w załączniku przesyłam…" at bounding box center [575, 529] width 654 height 222
copy p "AEOA: KT 732_15483_G_V1_P1_CYFRA_ZEW, KT 732_15483_G_V1_P1_CYFRA_WEW, KT 732_65…"
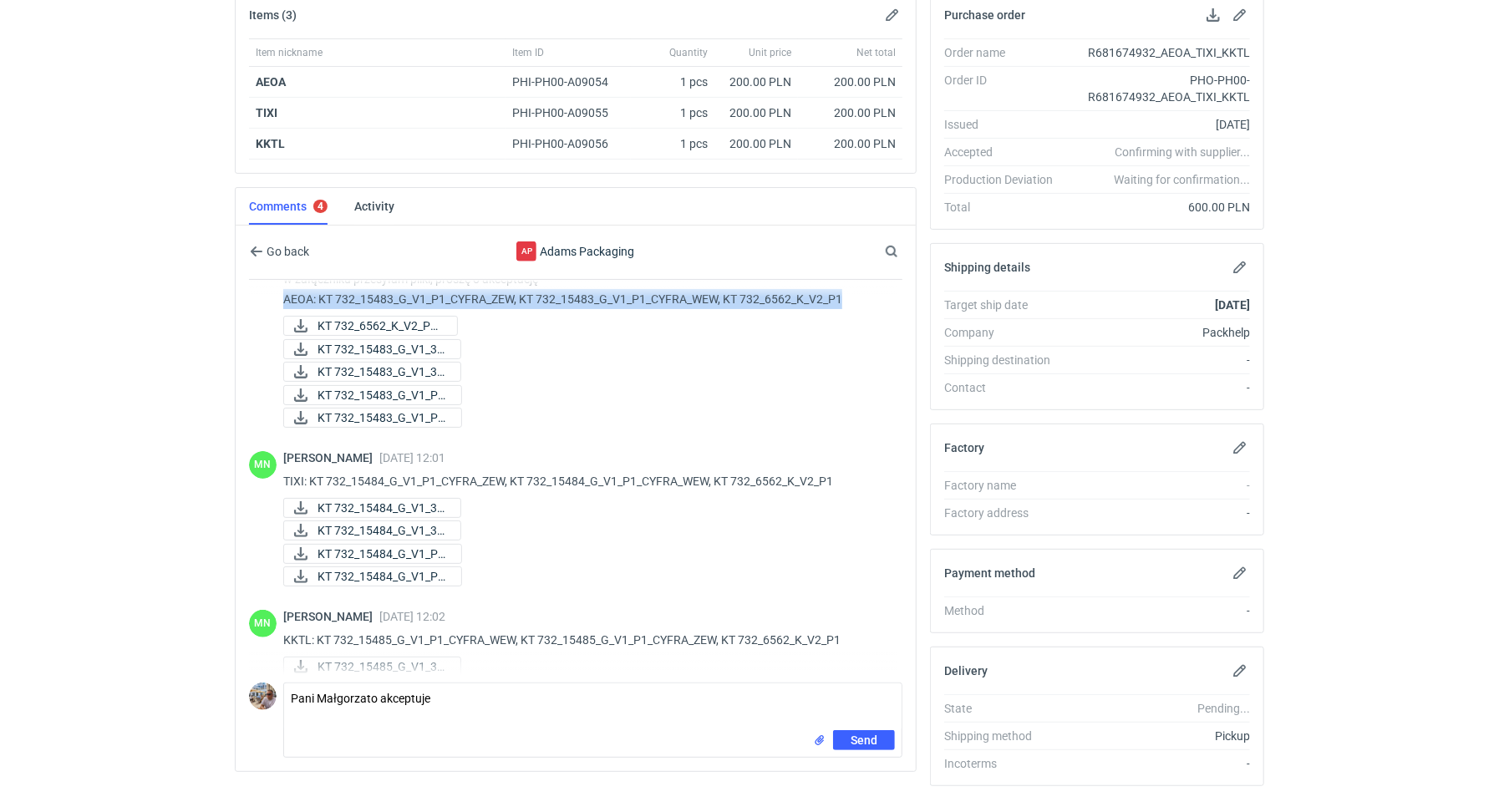
scroll to position [304, 0]
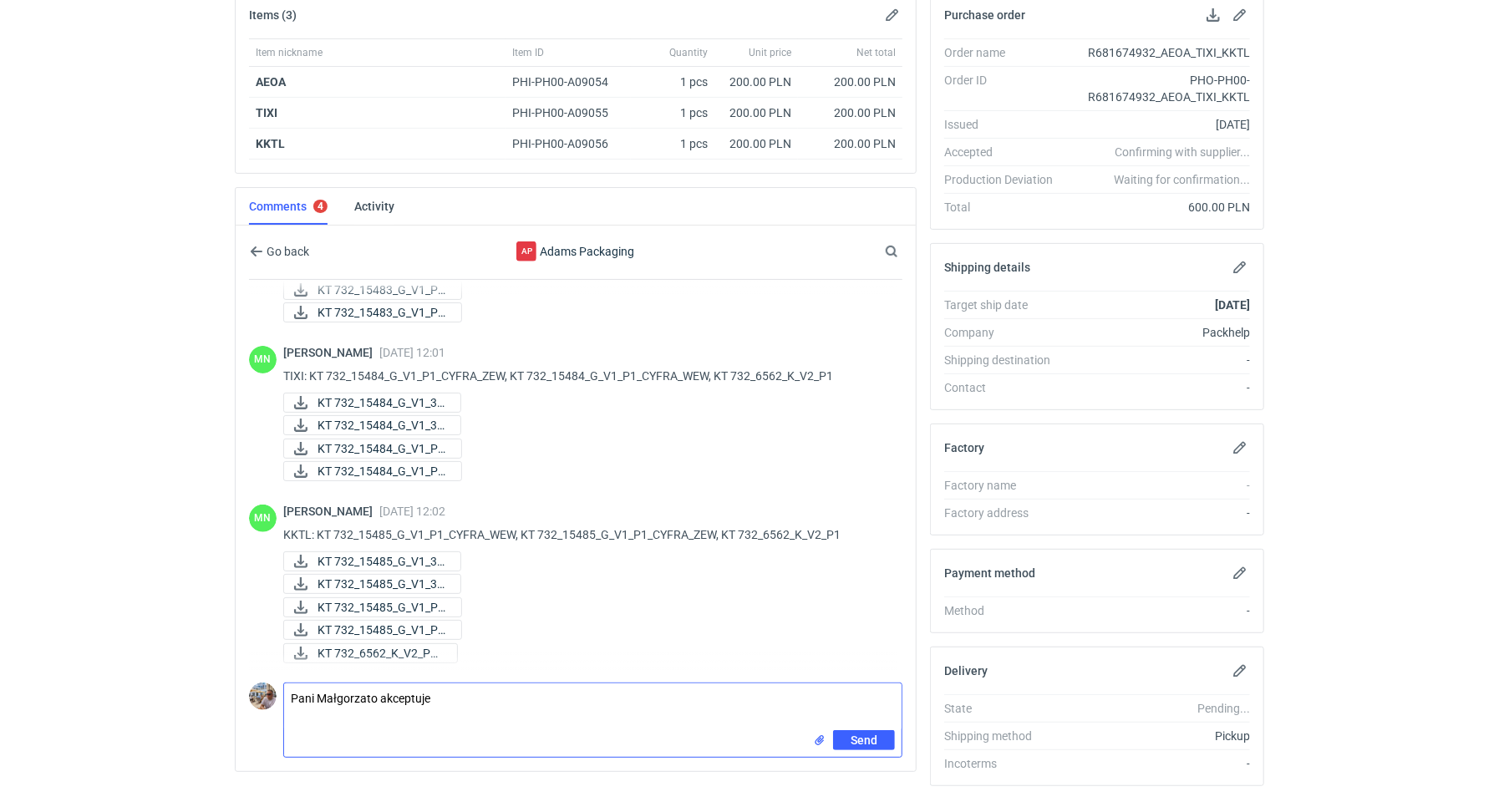
click at [449, 693] on textarea "Pani Małgorzato akceptuje" at bounding box center [592, 706] width 618 height 46
paste textarea "AEOA: KT 732_15483_G_V1_P1_CYFRA_ZEW, KT 732_15483_G_V1_P1_CYFRA_WEW, KT 732_65…"
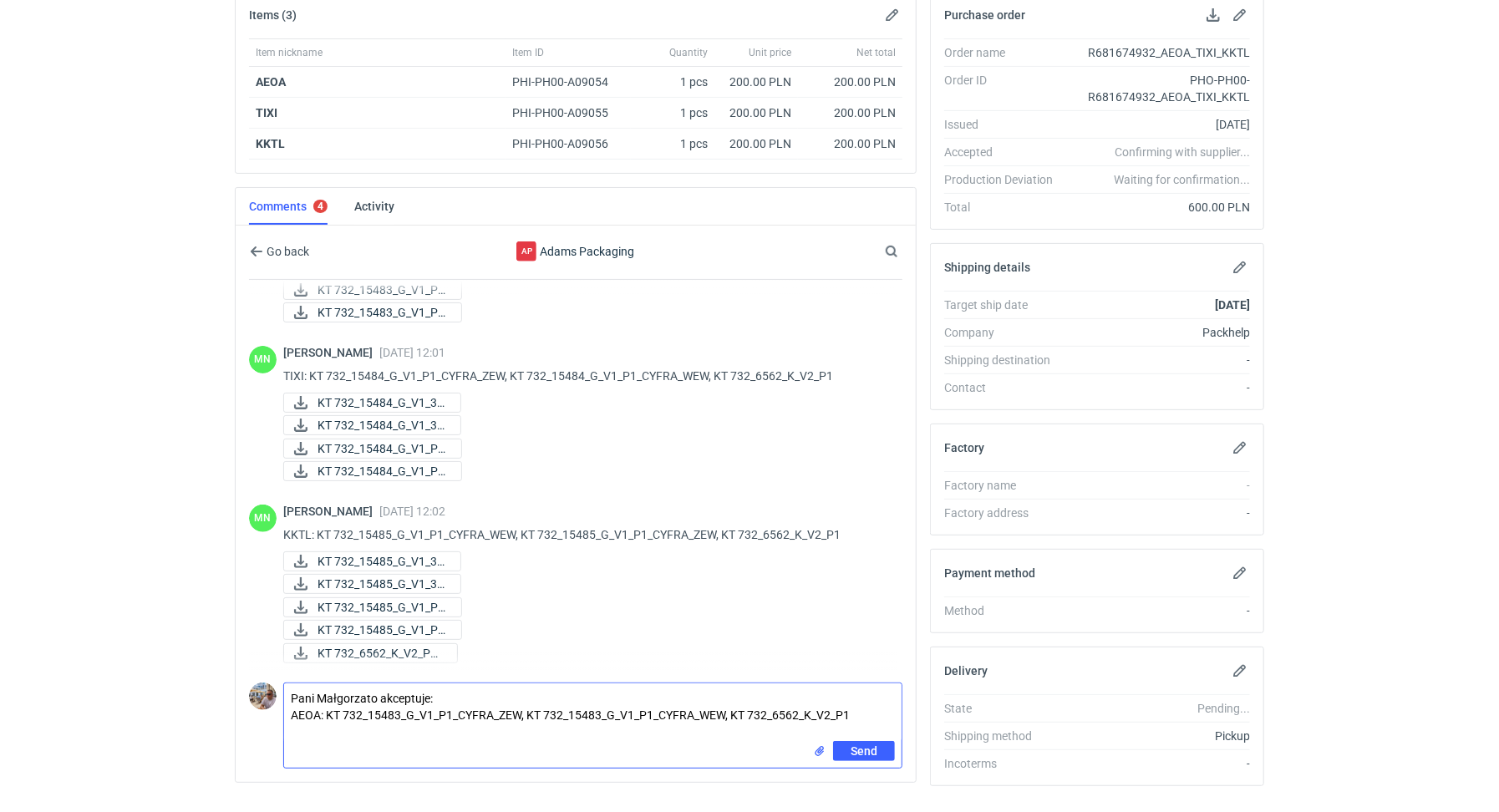
scroll to position [134, 0]
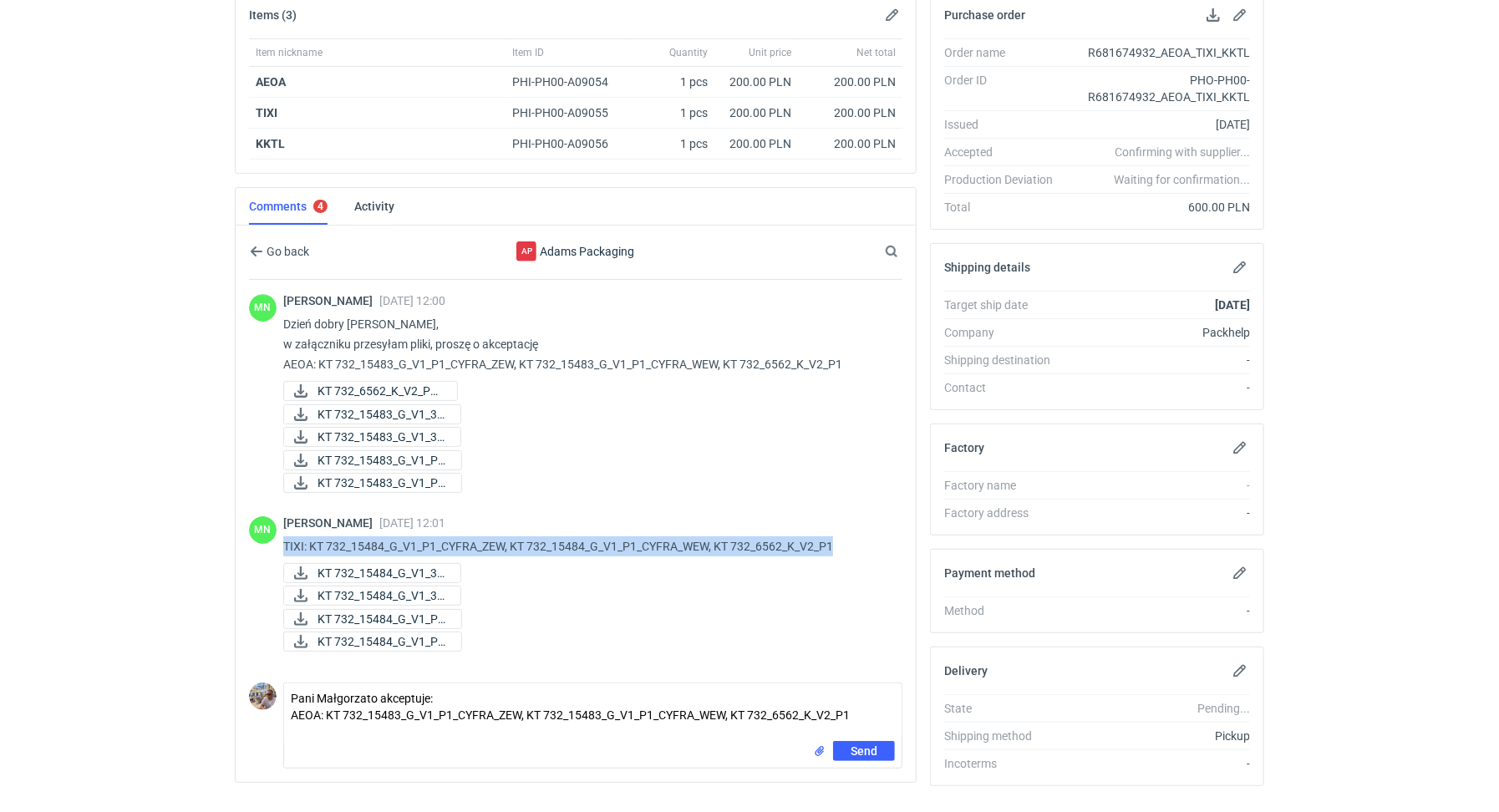
drag, startPoint x: 852, startPoint y: 534, endPoint x: 281, endPoint y: 533, distance: 571.0
click at [281, 533] on div "MN [PERSON_NAME] [DATE] 12:01 TIXI: KT 732_15484_G_V1_P1_CYFRA_ZEW, KT 732_1548…" at bounding box center [575, 585] width 654 height 159
copy p "TIXI: KT 732_15484_G_V1_P1_CYFRA_ZEW, KT 732_15484_G_V1_P1_CYFRA_WEW, KT 732_65…"
click at [867, 705] on textarea "Pani Małgorzato akceptuje: AEOA: KT 732_15483_G_V1_P1_CYFRA_ZEW, KT 732_15483_G…" at bounding box center [592, 712] width 618 height 58
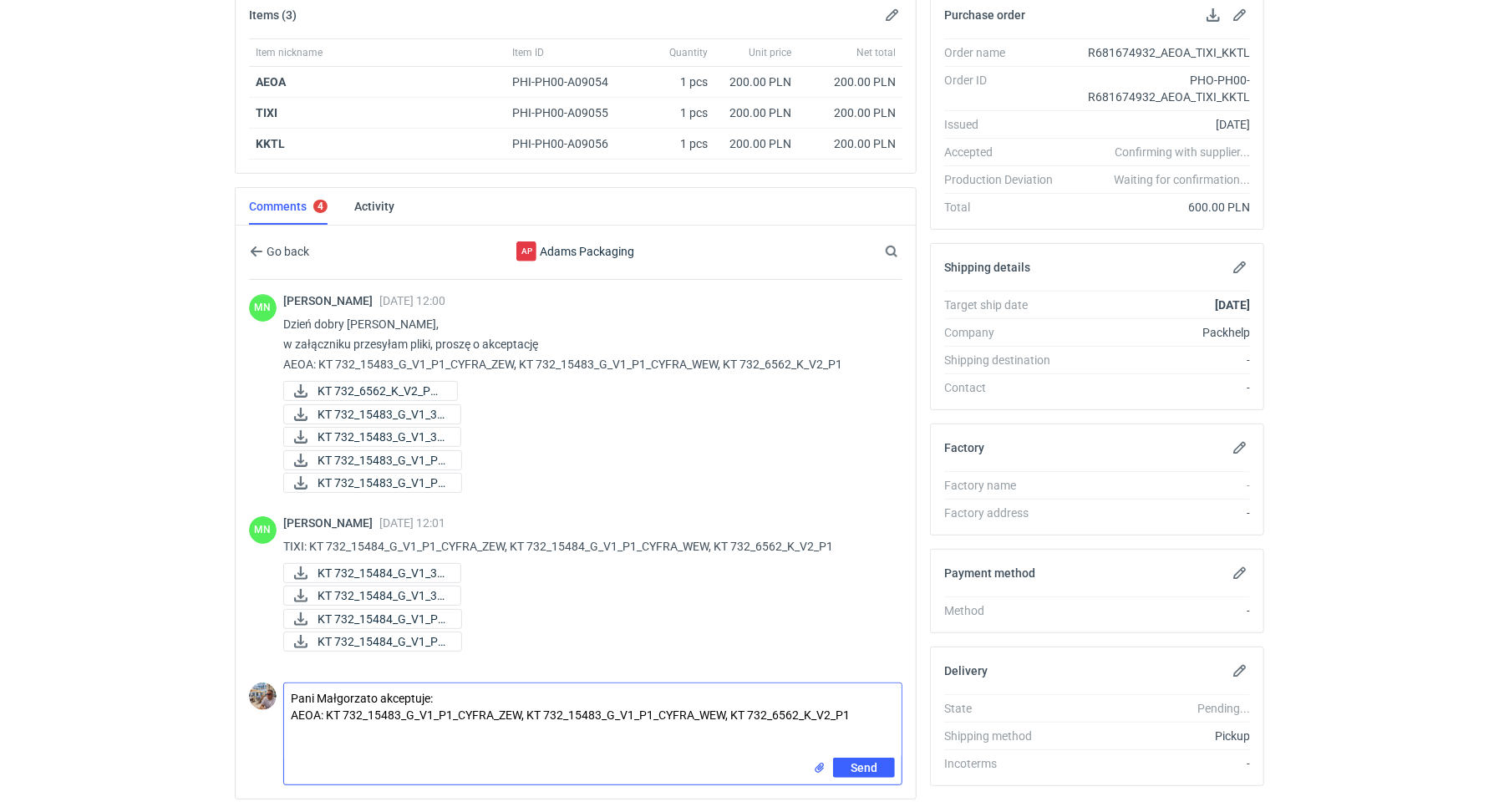
paste textarea "TIXI: KT 732_15484_G_V1_P1_CYFRA_ZEW, KT 732_15484_G_V1_P1_CYFRA_WEW, KT 732_65…"
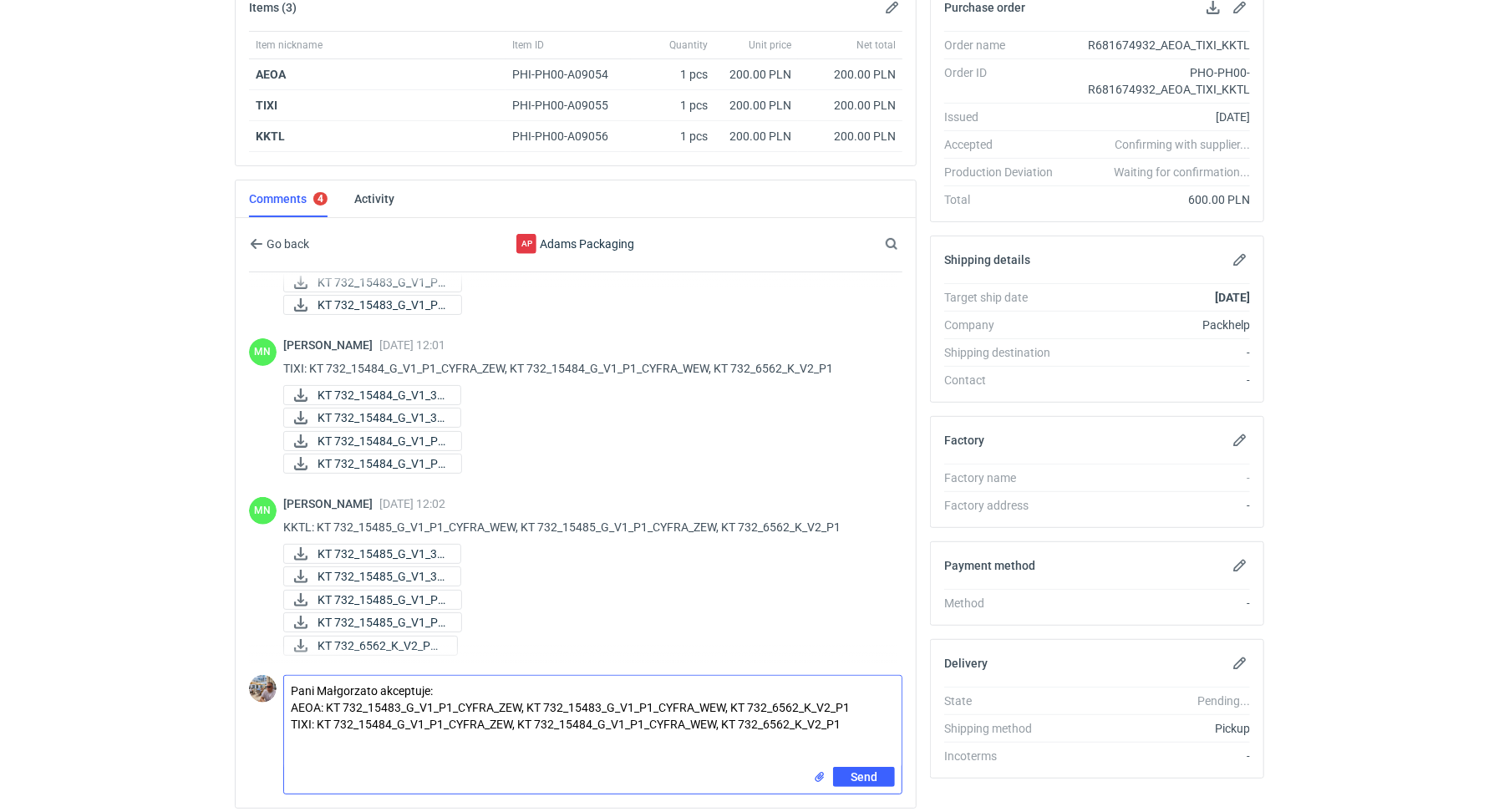
scroll to position [328, 0]
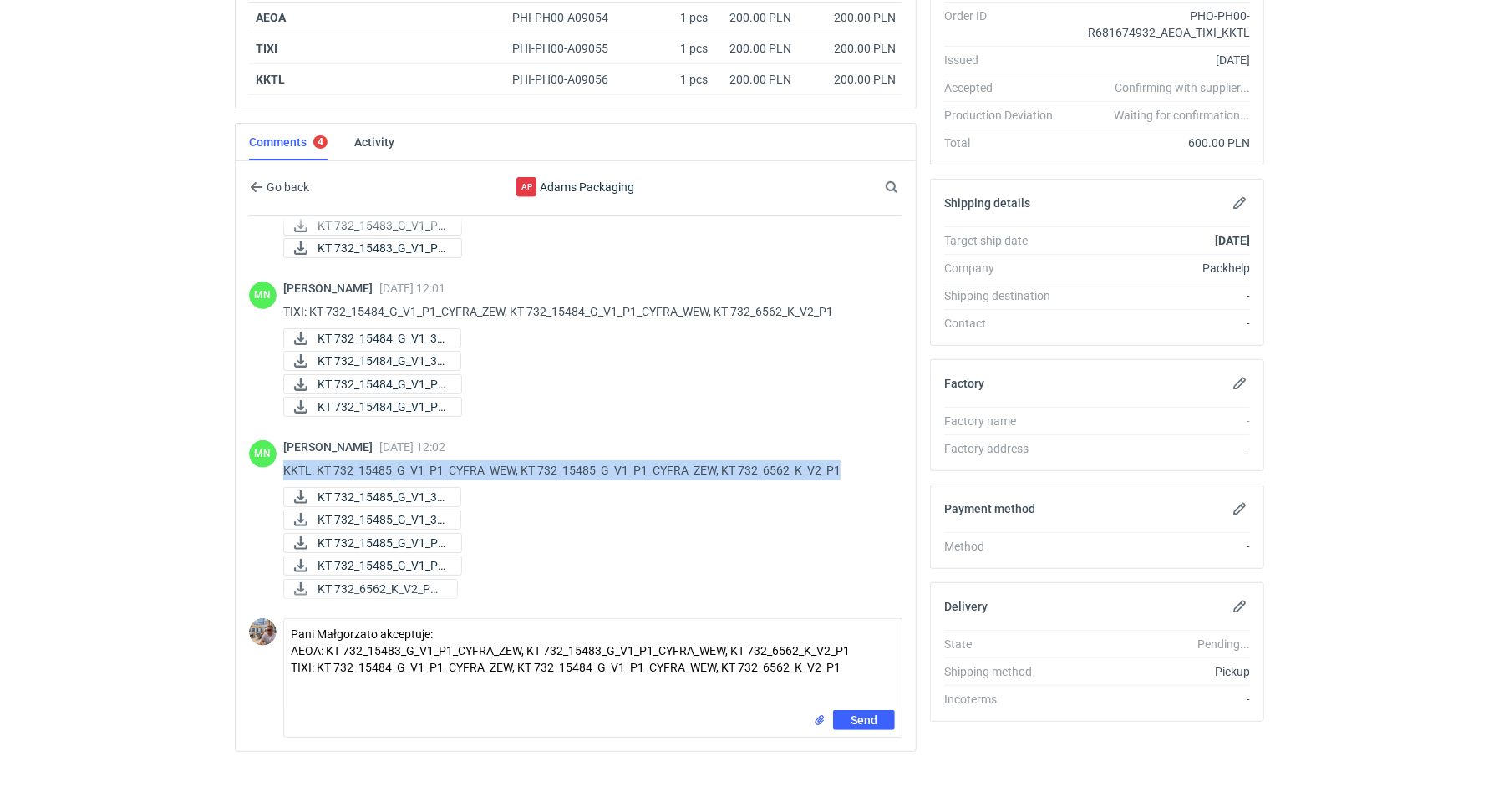
drag, startPoint x: 854, startPoint y: 462, endPoint x: 407, endPoint y: 453, distance: 447.1
click at [407, 453] on div "[PERSON_NAME] [DATE] 12:02 KKTL: KT 732_15485_G_V1_P1_CYFRA_WEW, KT 732_15485_G…" at bounding box center [585, 521] width 605 height 162
copy p "KKTL: KT 732_15485_G_V1_P1_CYFRA_WEW, KT 732_15485_G_V1_P1_CYFRA_ZEW, KT 732_65…"
click at [312, 697] on textarea "Pani Małgorzato akceptuje: AEOA: KT 732_15483_G_V1_P1_CYFRA_ZEW, KT 732_15483_G…" at bounding box center [592, 665] width 618 height 91
paste textarea "KKTL: KT 732_15485_G_V1_P1_CYFRA_WEW, KT 732_15485_G_V1_P1_CYFRA_ZEW, KT 732_65…"
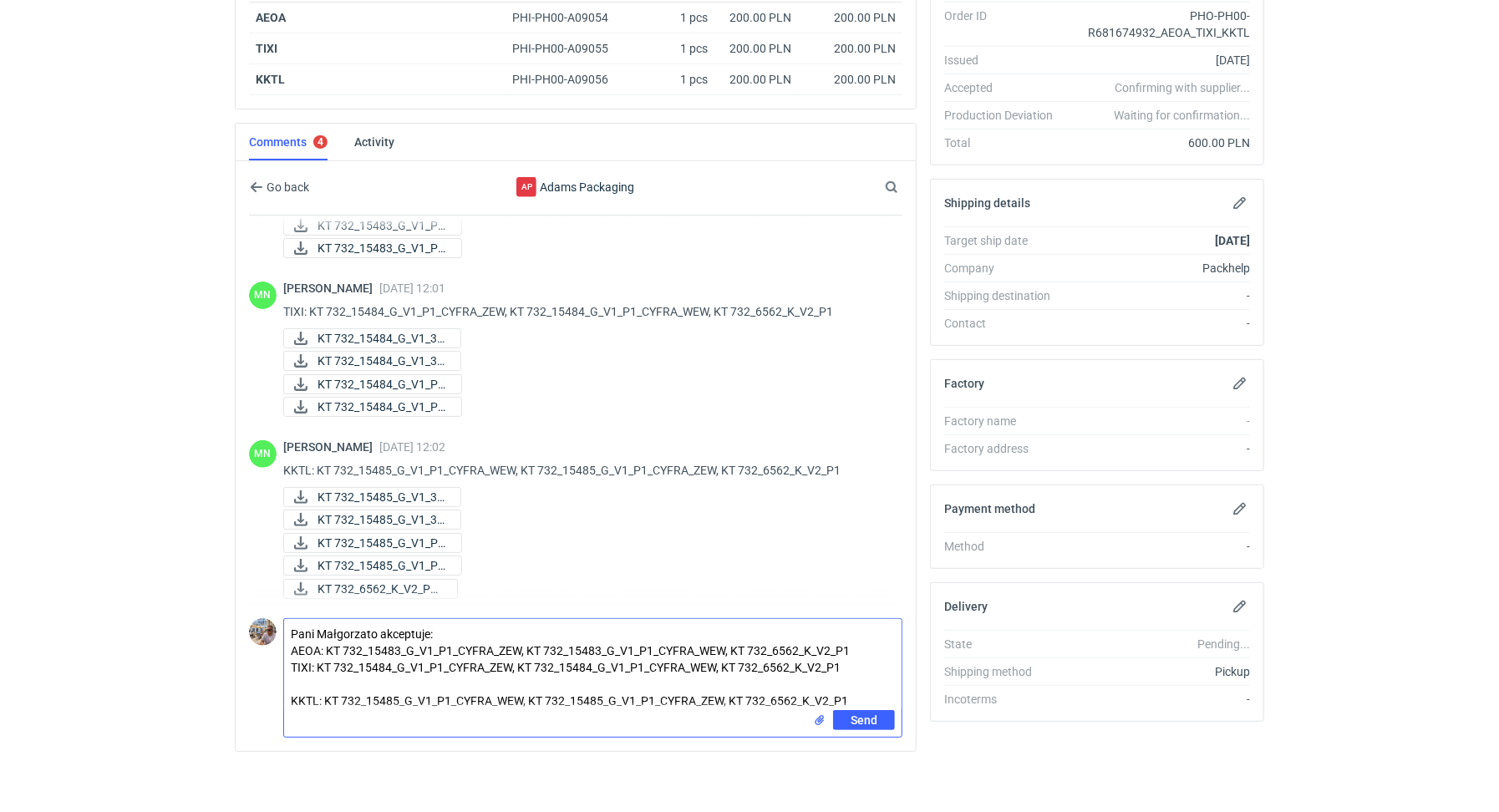
click at [296, 682] on textarea "Pani Małgorzato akceptuje: AEOA: KT 732_15483_G_V1_P1_CYFRA_ZEW, KT 732_15483_G…" at bounding box center [592, 665] width 618 height 91
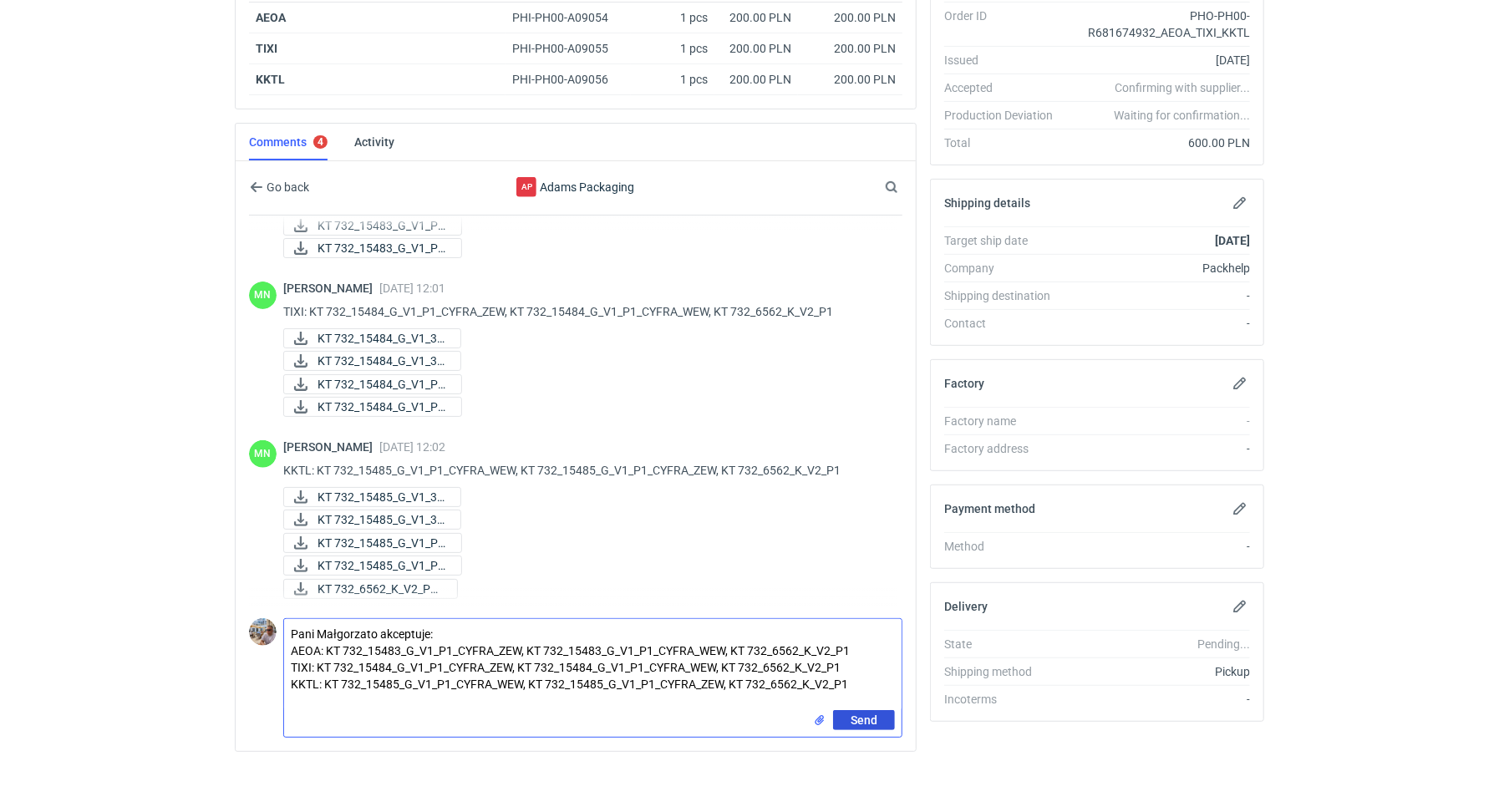
type textarea "Pani Małgorzato akceptuje: AEOA: KT 732_15483_G_V1_P1_CYFRA_ZEW, KT 732_15483_G…"
click at [878, 714] on span "Send" at bounding box center [863, 719] width 26 height 11
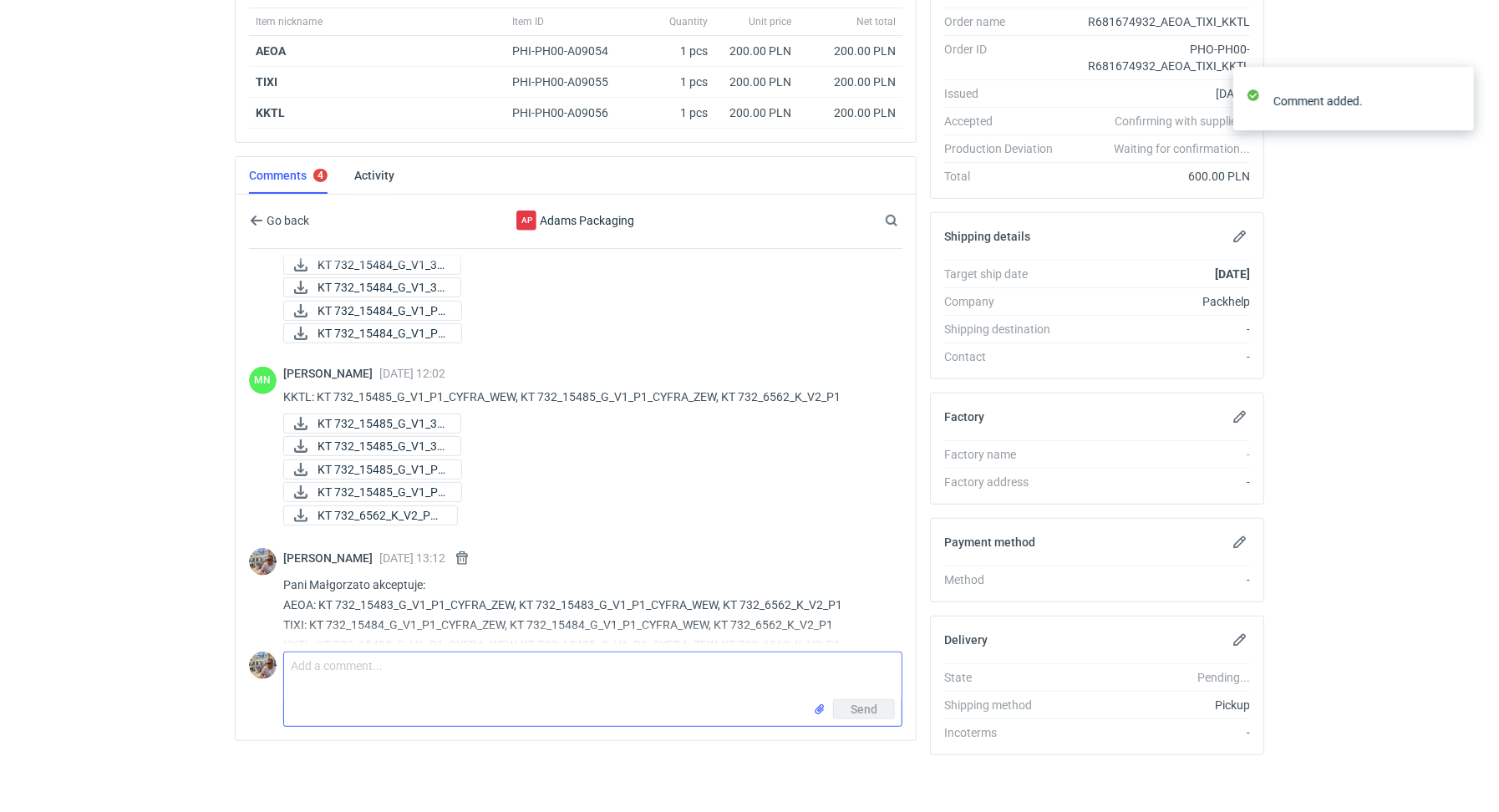
scroll to position [439, 0]
